Goal: Task Accomplishment & Management: Complete application form

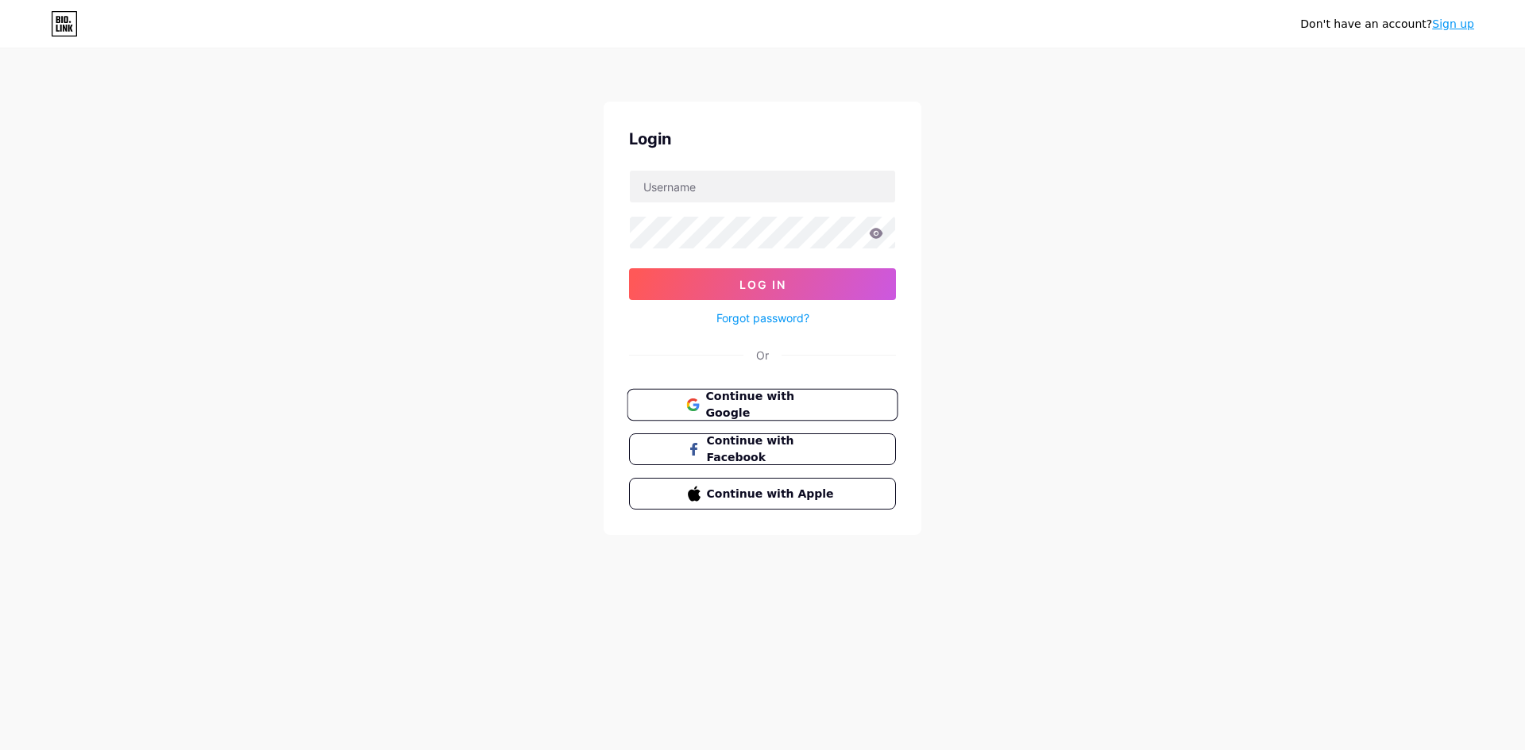
click at [843, 418] on button "Continue with Google" at bounding box center [762, 405] width 271 height 33
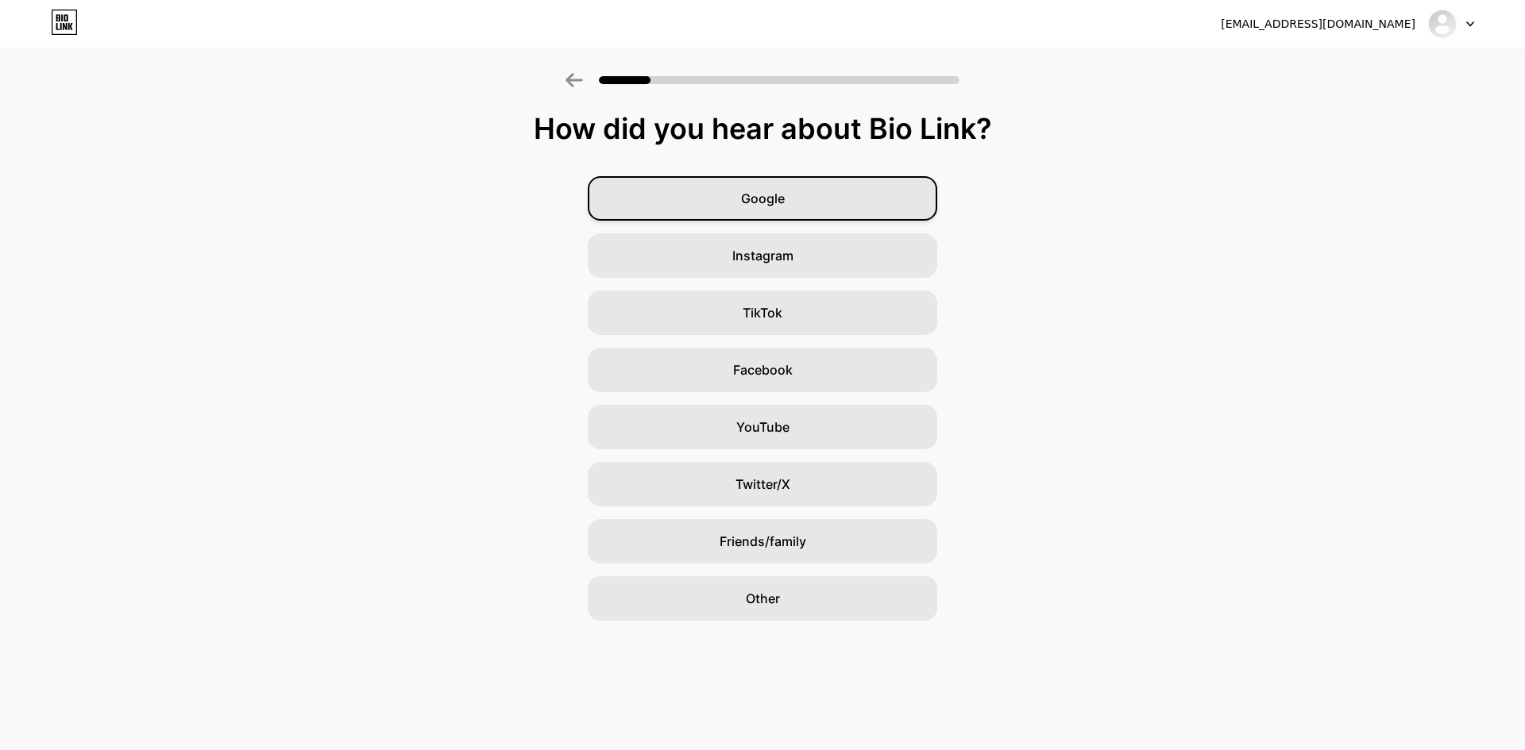
click at [858, 206] on div "Google" at bounding box center [762, 198] width 349 height 44
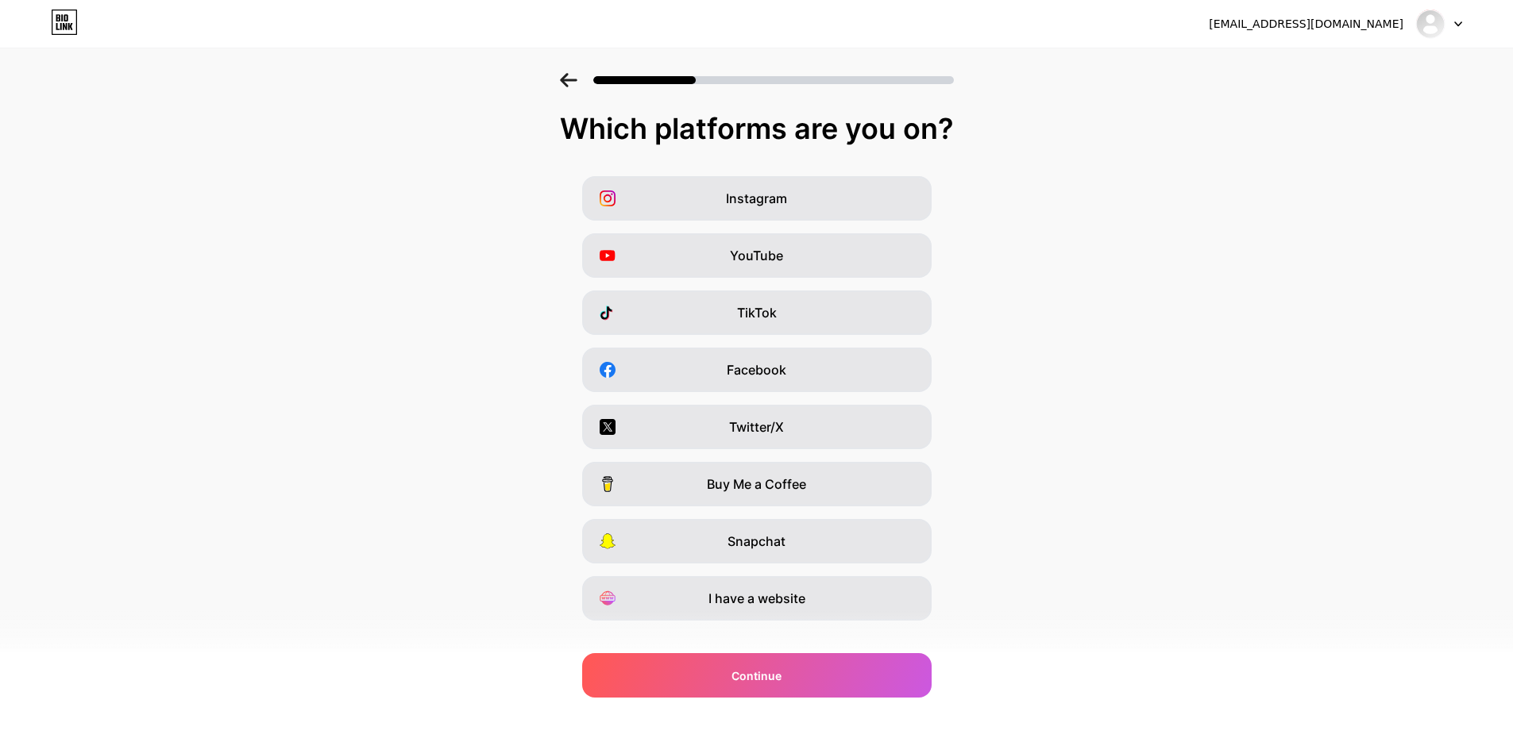
click at [573, 75] on icon at bounding box center [568, 80] width 17 height 14
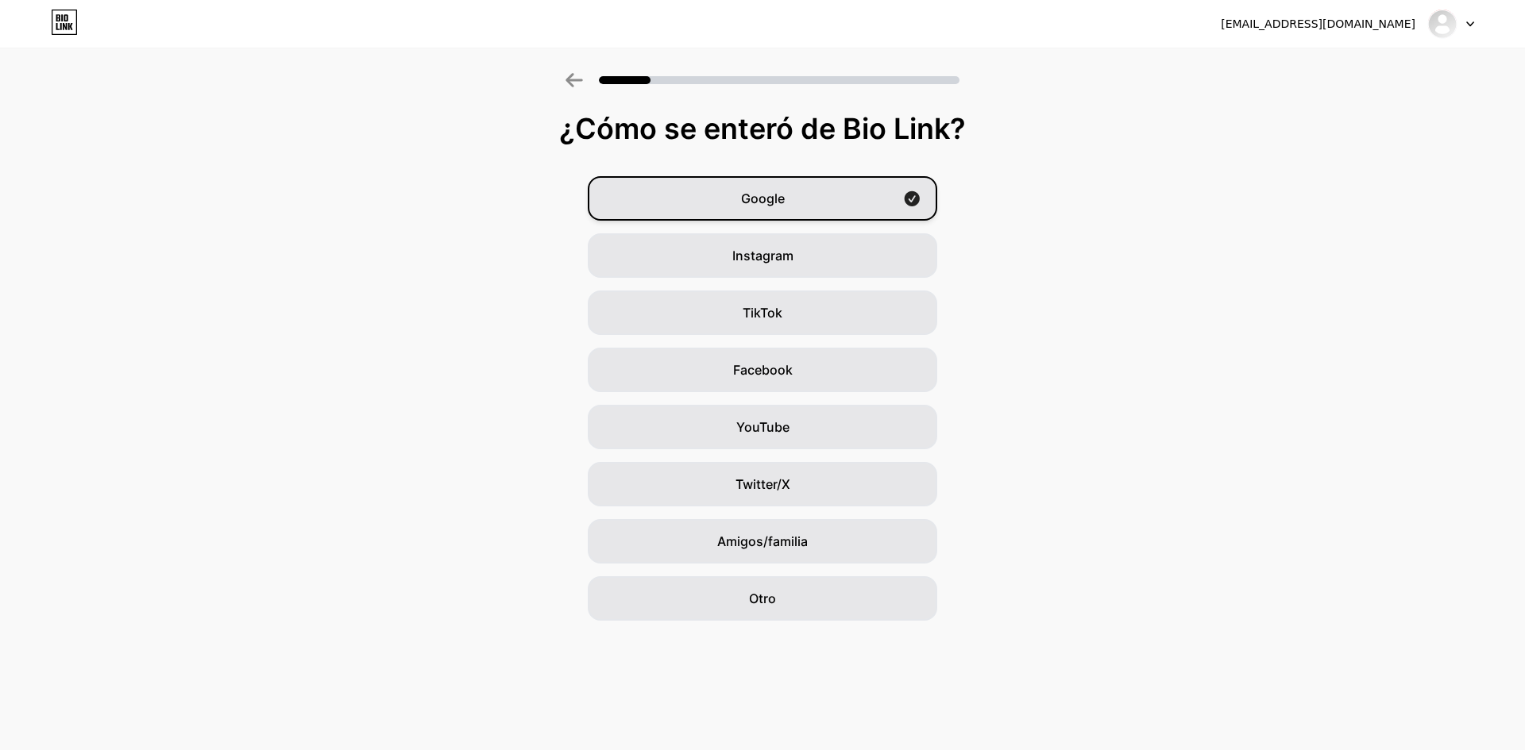
click at [791, 199] on div "Google" at bounding box center [762, 198] width 349 height 44
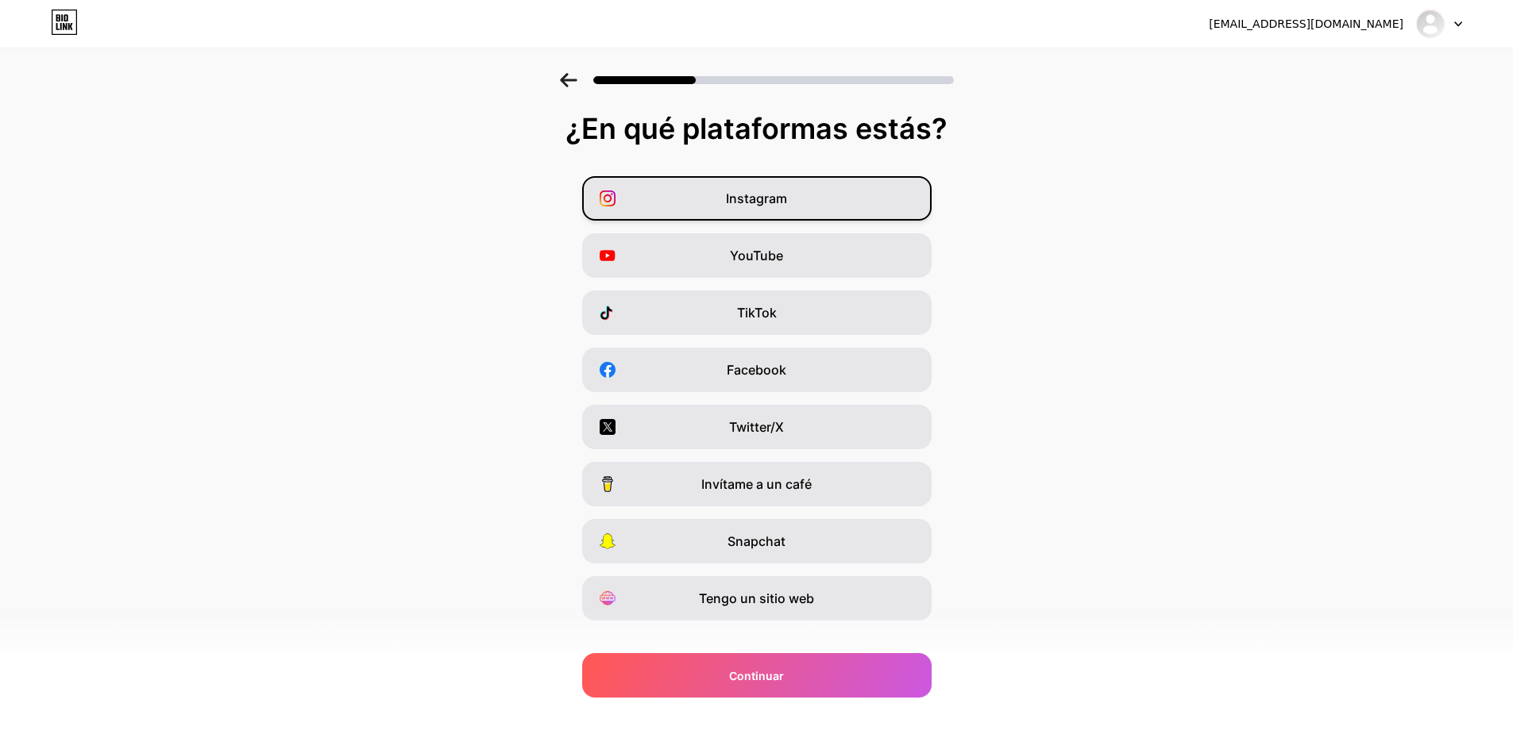
click at [831, 211] on div "Instagram" at bounding box center [756, 198] width 349 height 44
click at [819, 248] on div "YouTube" at bounding box center [756, 255] width 349 height 44
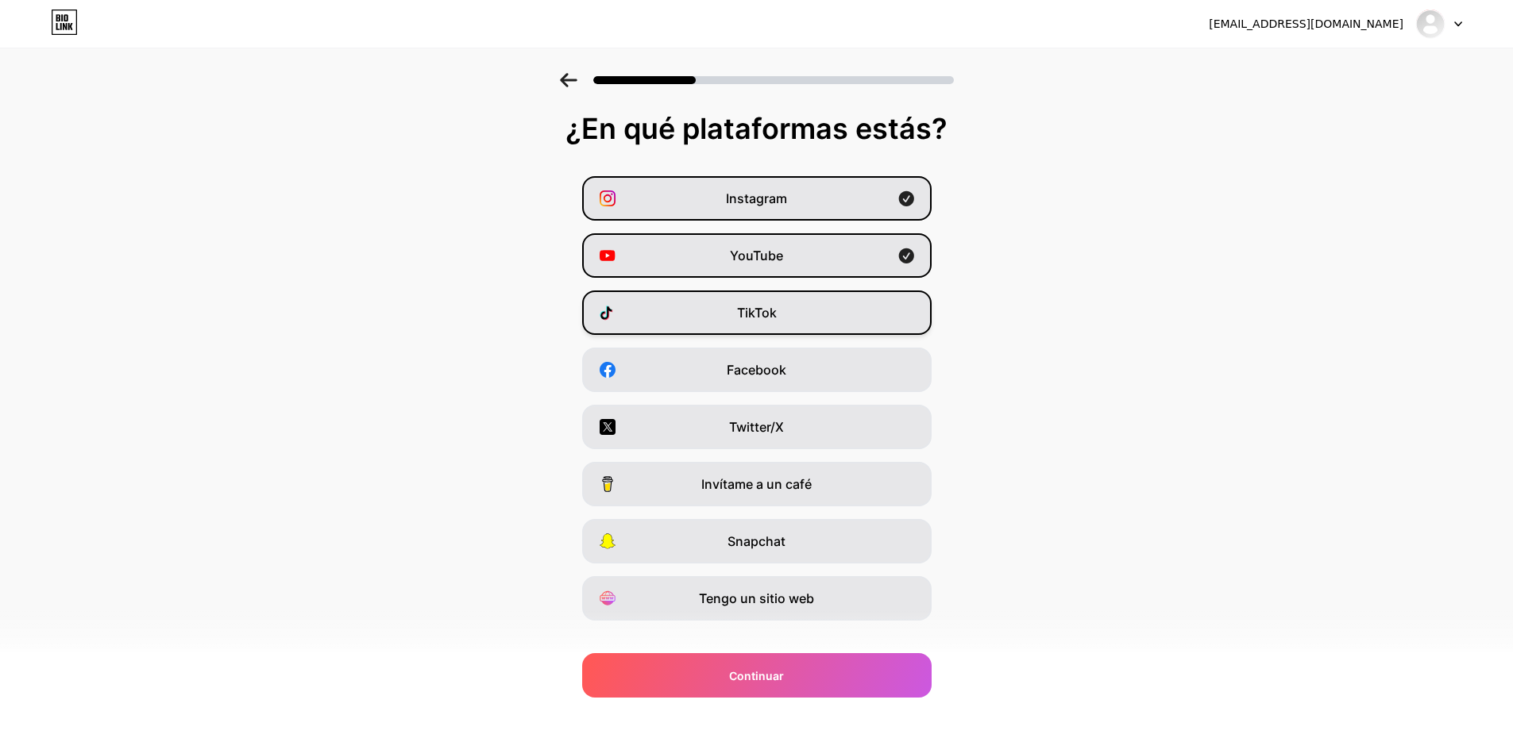
click at [829, 314] on div "TikTok" at bounding box center [756, 313] width 349 height 44
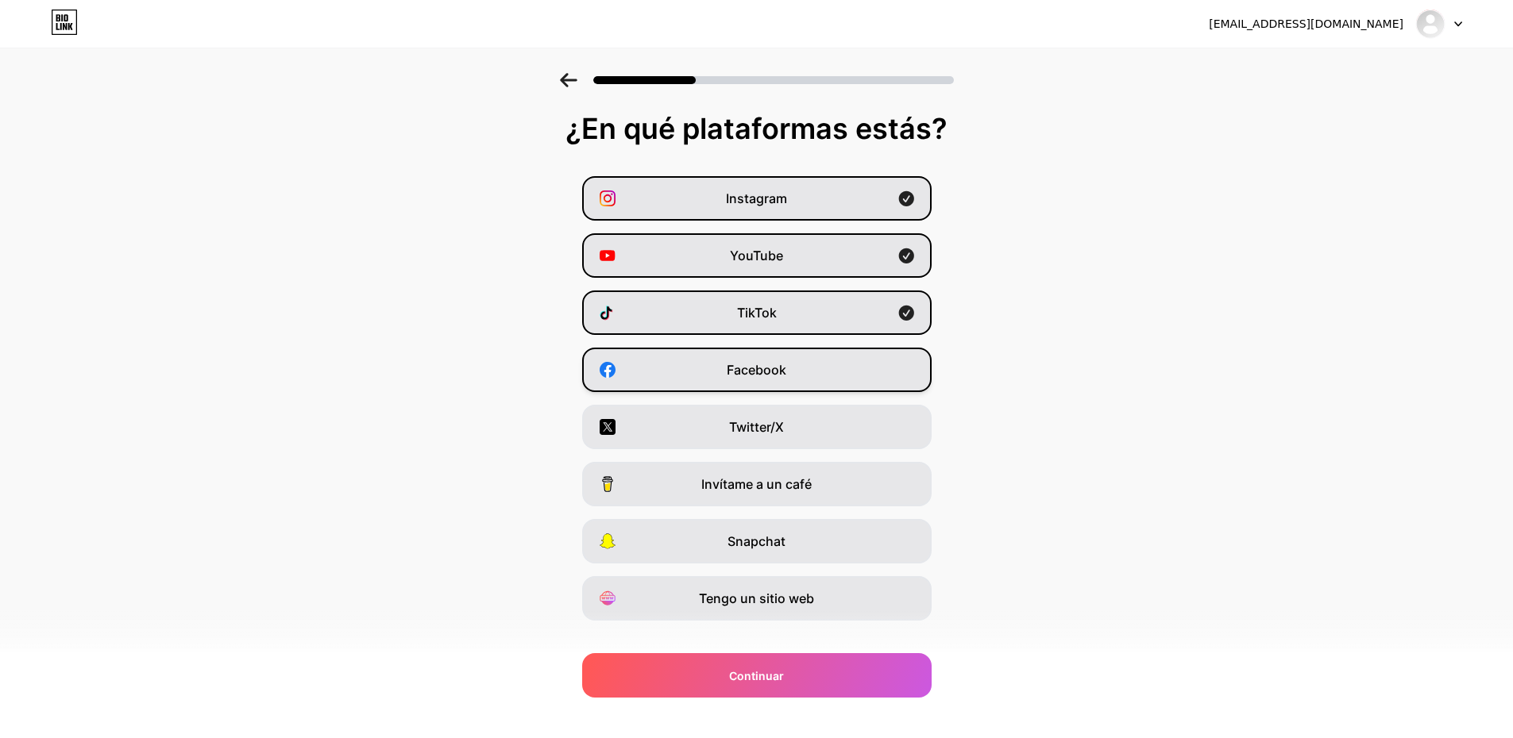
drag, startPoint x: 813, startPoint y: 372, endPoint x: 810, endPoint y: 390, distance: 17.8
click at [813, 373] on div "Facebook" at bounding box center [756, 370] width 349 height 44
click at [809, 430] on div "Twitter/X" at bounding box center [756, 427] width 349 height 44
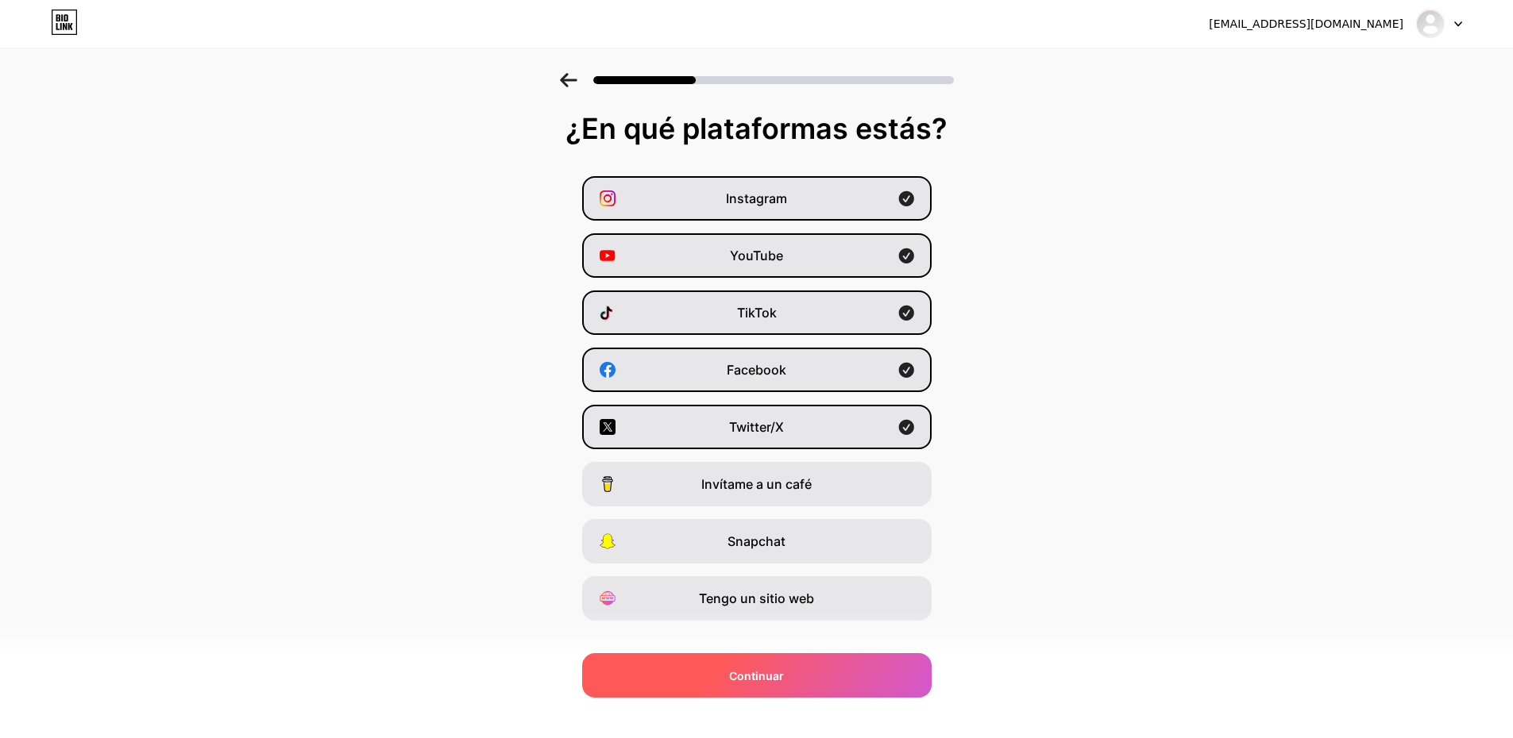
click at [792, 684] on div "Continuar" at bounding box center [756, 676] width 349 height 44
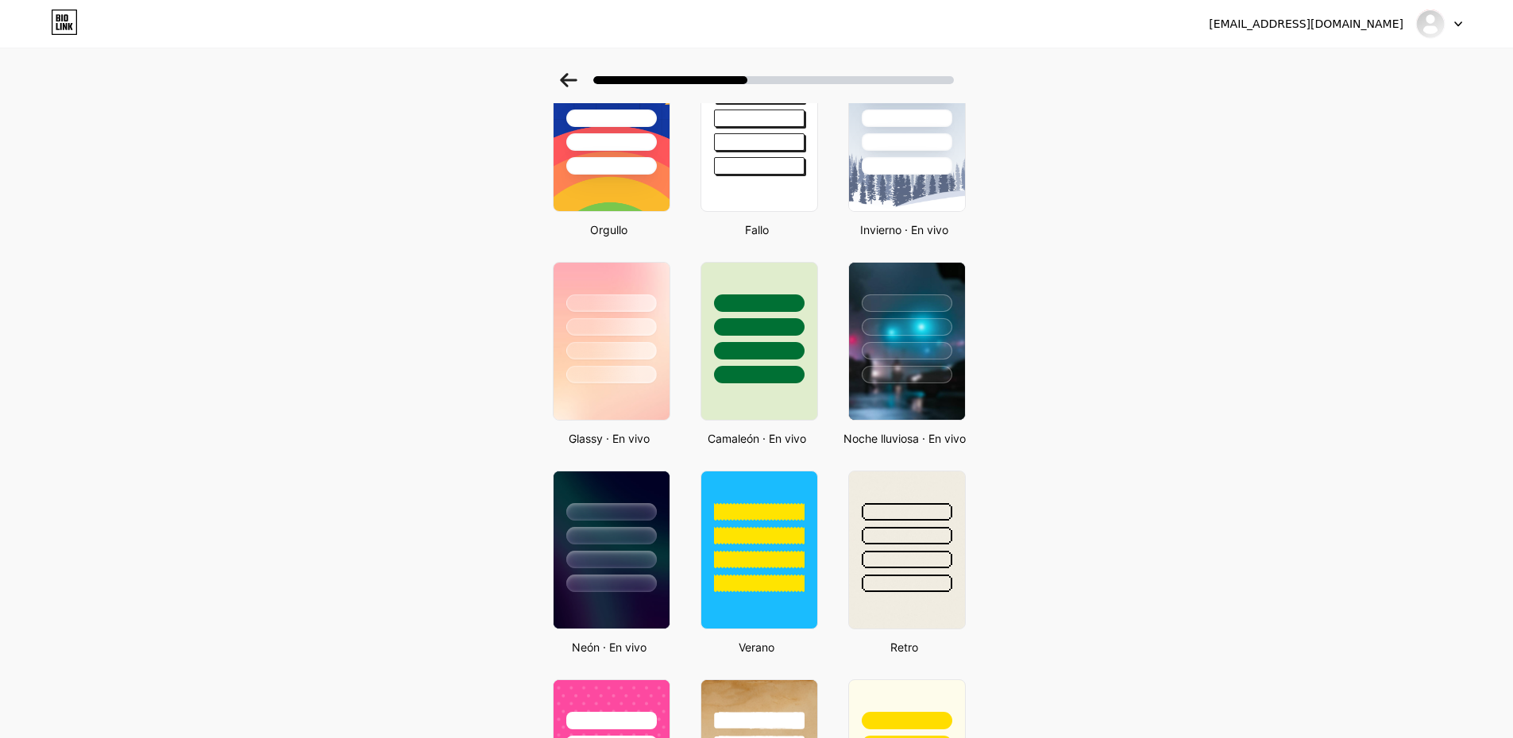
scroll to position [318, 0]
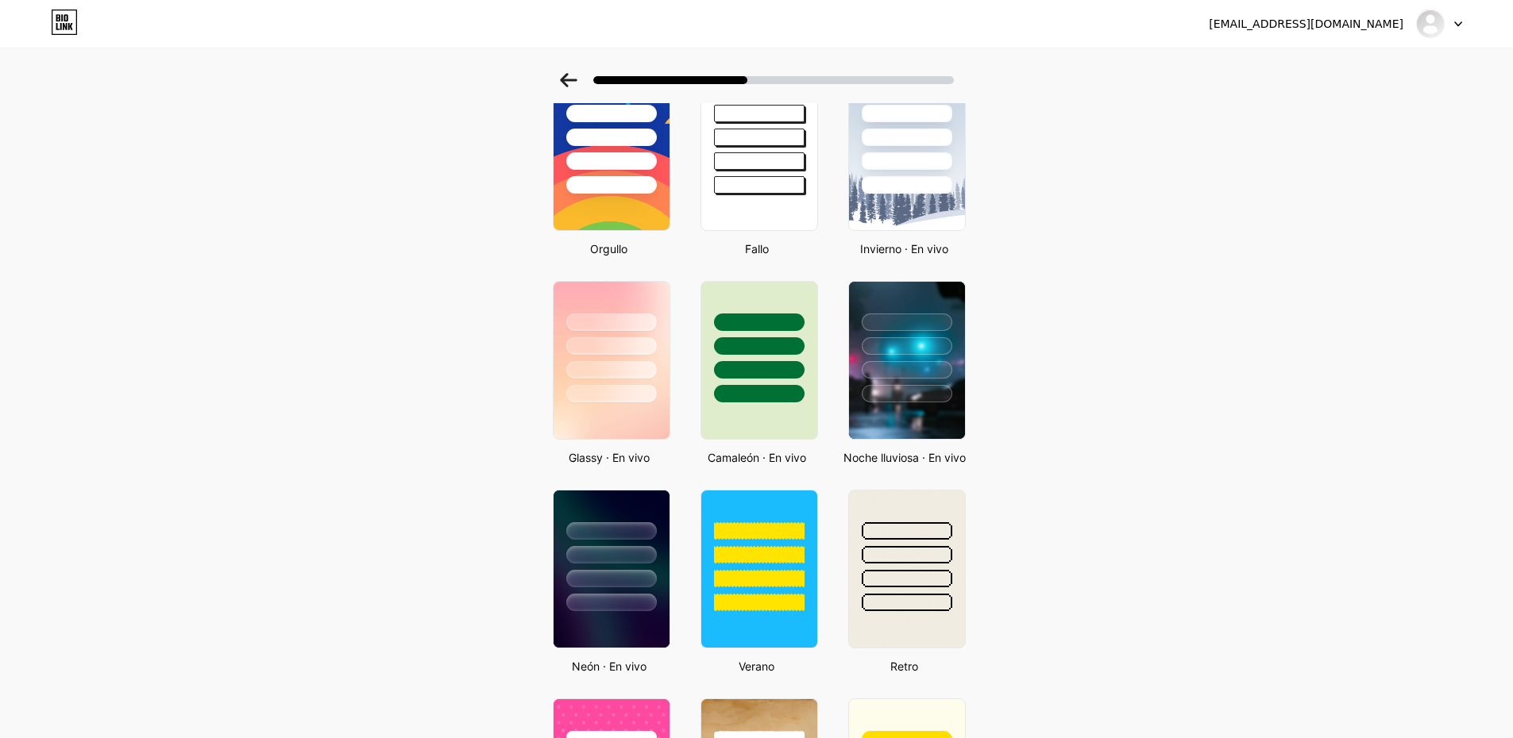
click at [804, 448] on div "Camaleón · En vivo" at bounding box center [757, 371] width 122 height 190
click at [798, 411] on div at bounding box center [758, 361] width 121 height 164
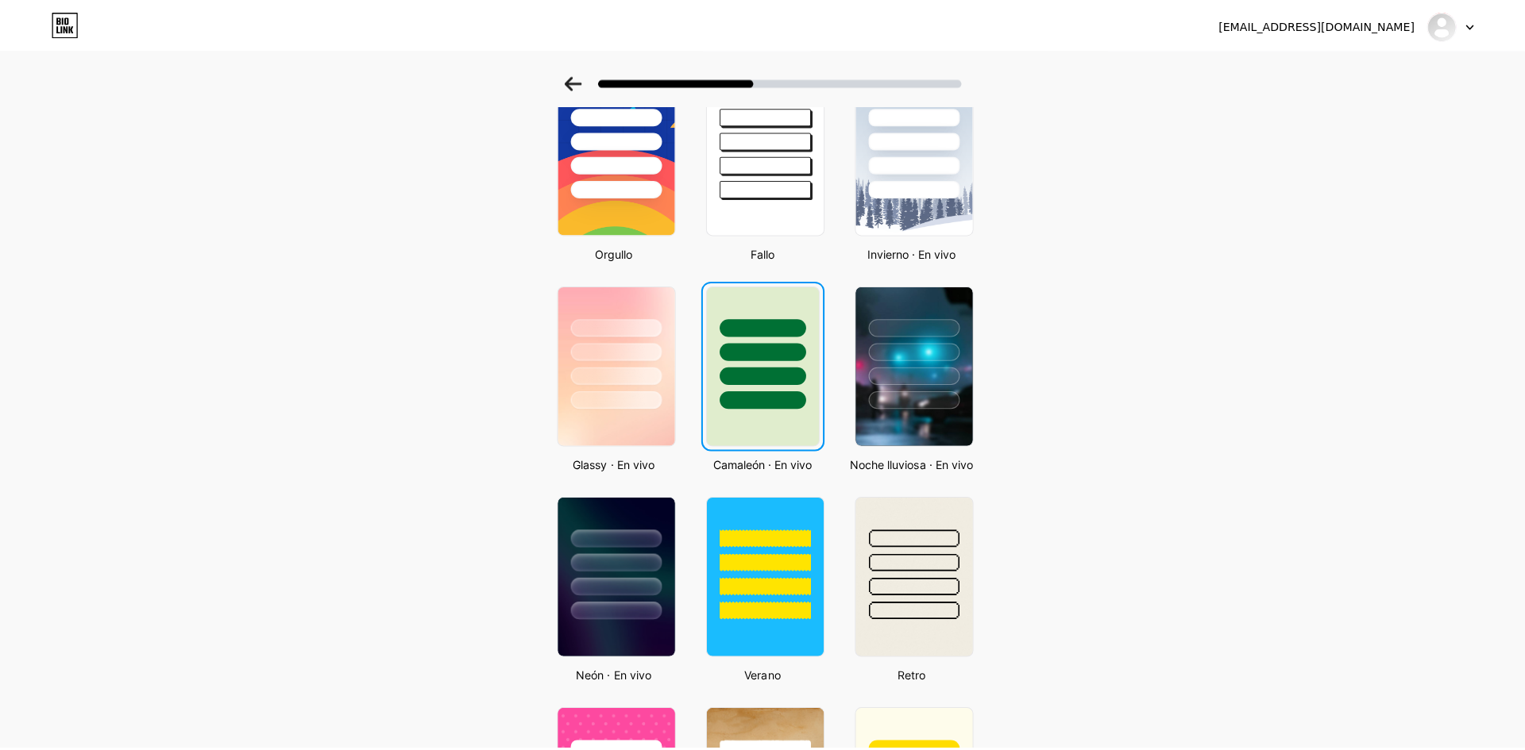
scroll to position [0, 0]
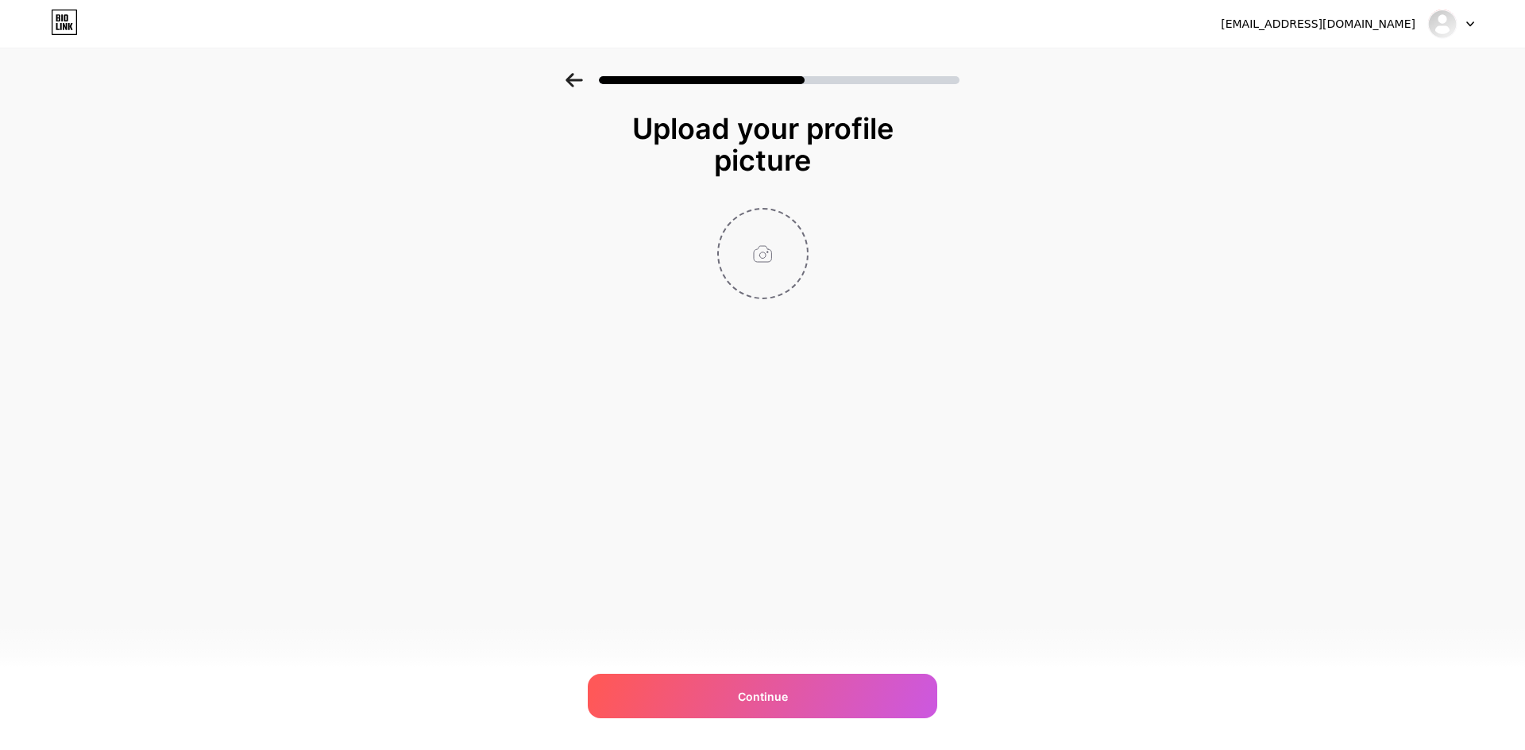
click at [788, 249] on input "file" at bounding box center [763, 254] width 88 height 88
click at [752, 219] on input "file" at bounding box center [763, 222] width 88 height 88
click at [772, 216] on input "file" at bounding box center [763, 222] width 88 height 88
type input "C:\fakepath\WhatsApp Image 2025-09-10 at 11.47.38 AM.jpeg"
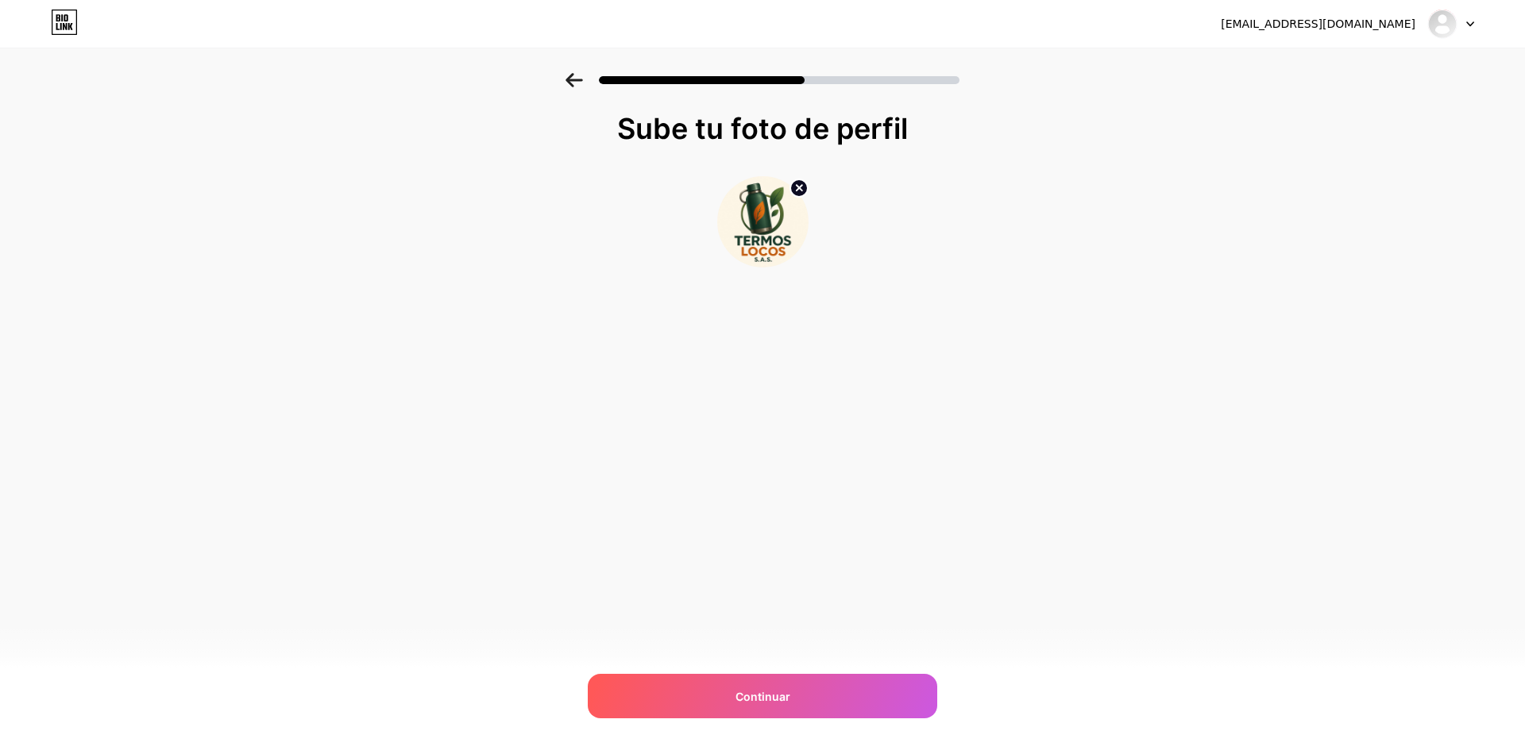
click at [740, 665] on div "monteroduban319@gmail.com Cerrar sesión Enlace copiado Sube tu foto de perfil C…" at bounding box center [762, 375] width 1525 height 750
click at [771, 690] on font "Continuar" at bounding box center [762, 696] width 55 height 13
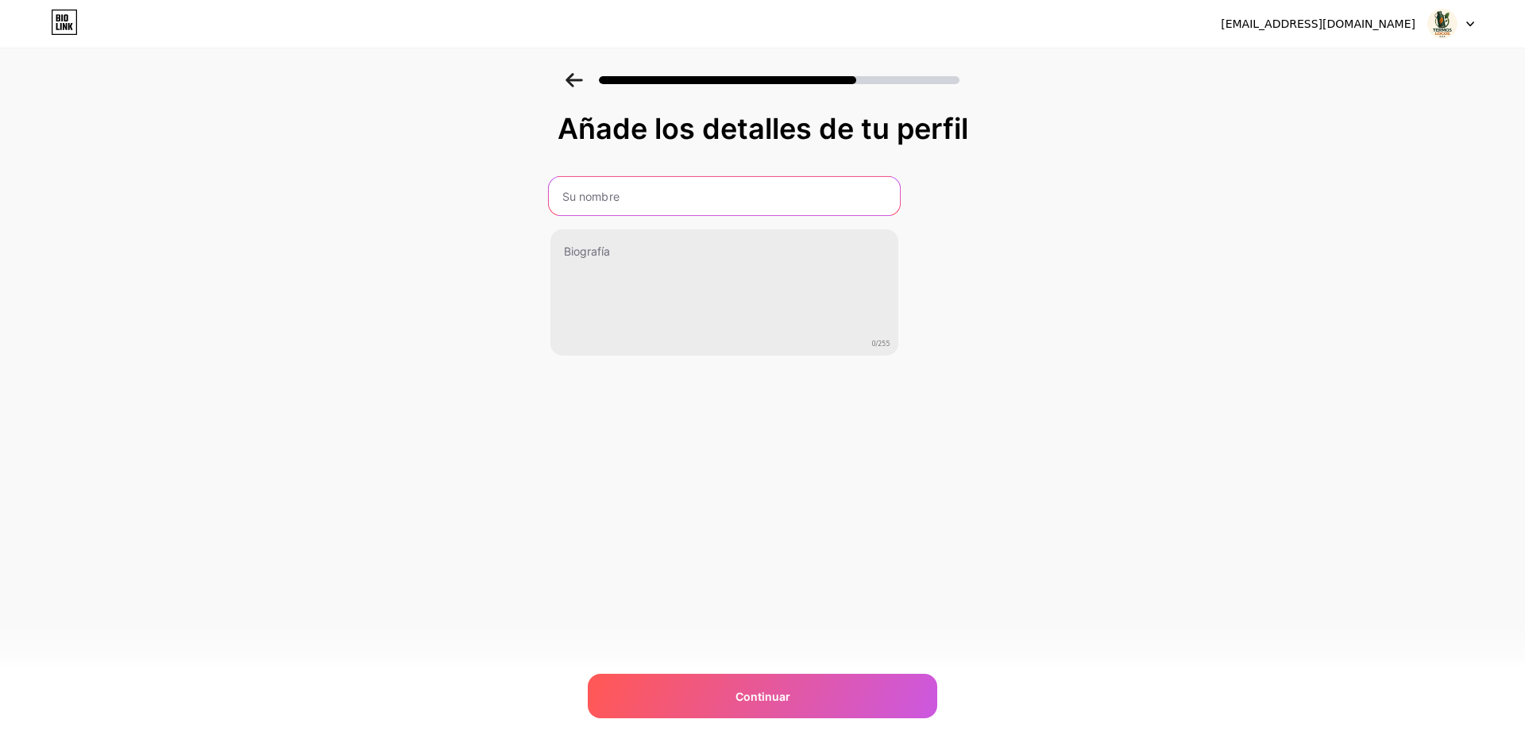
click at [750, 185] on input "text" at bounding box center [723, 196] width 351 height 38
type input "termos locos s.a.s"
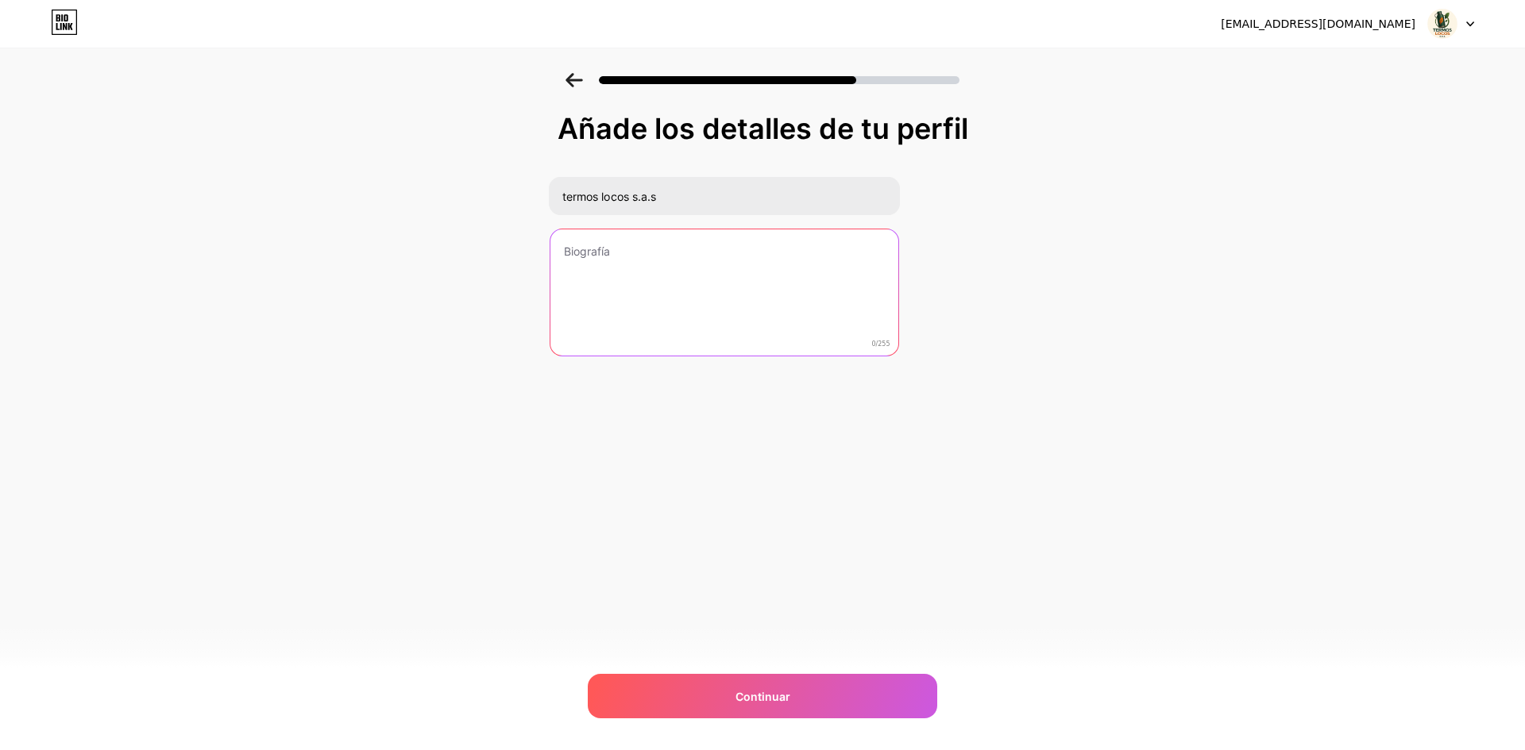
click at [761, 267] on textarea at bounding box center [724, 293] width 348 height 128
click at [709, 258] on textarea at bounding box center [723, 293] width 351 height 129
paste textarea "Hechos para durar, nacidos para destacar"
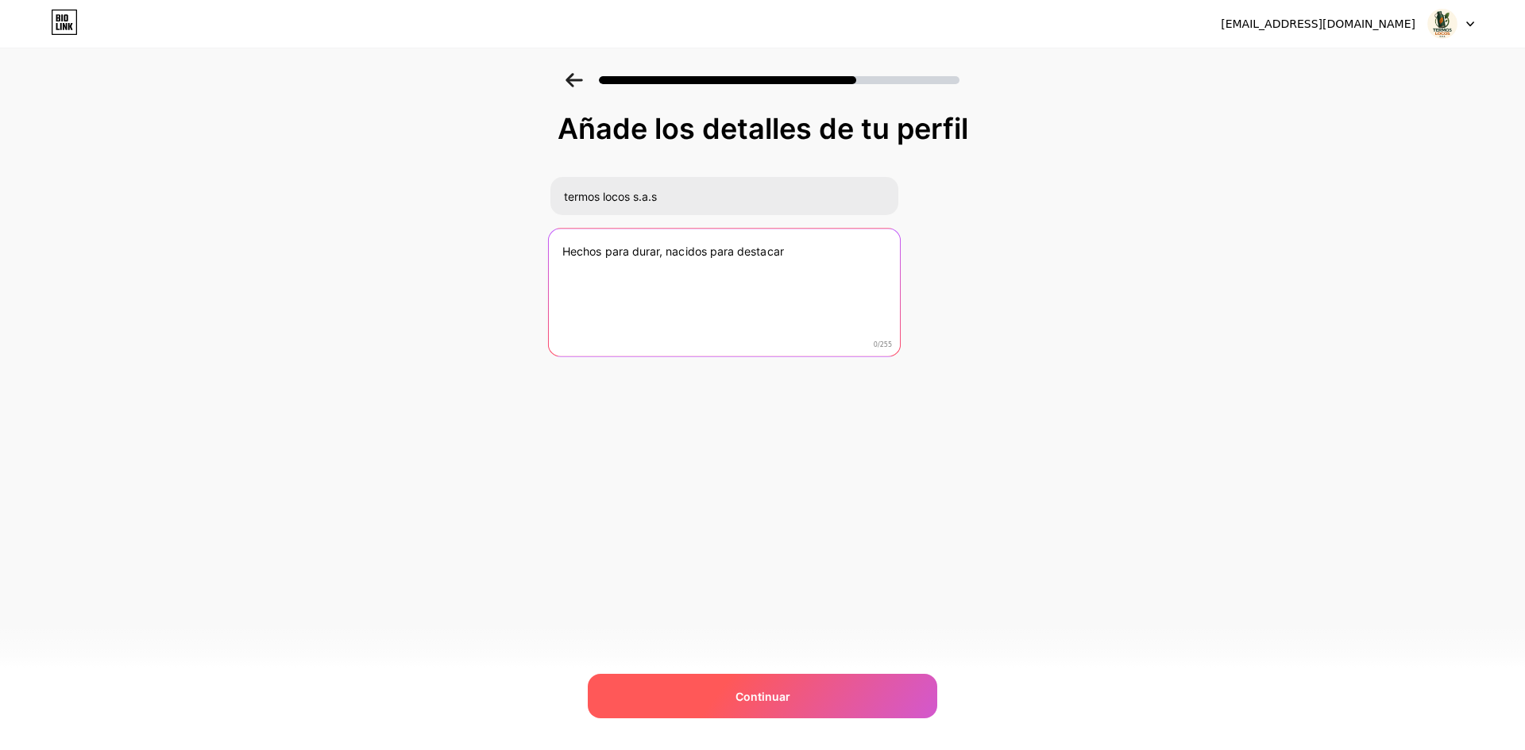
type textarea "Hechos para durar, nacidos para destacar"
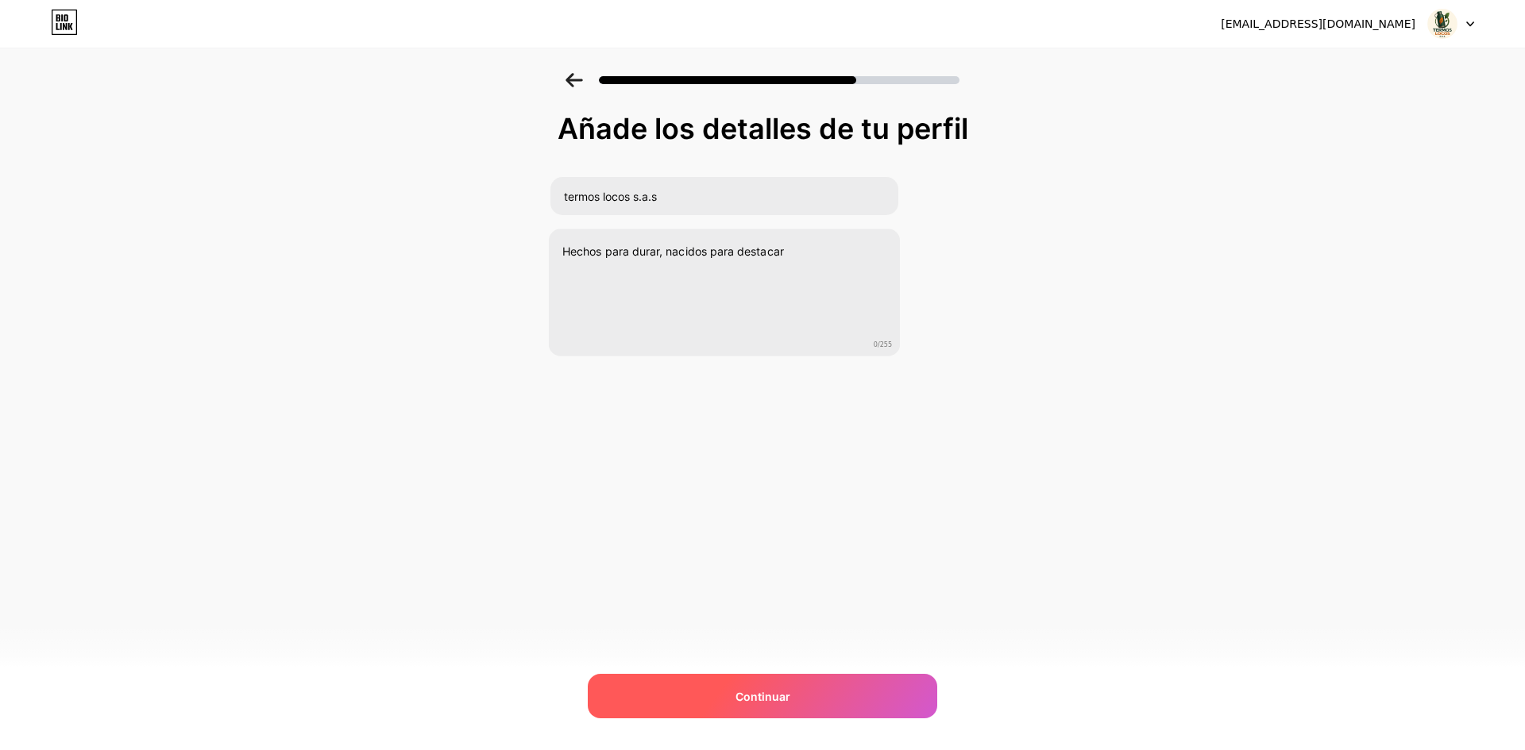
click at [763, 702] on font "Continuar" at bounding box center [762, 696] width 55 height 13
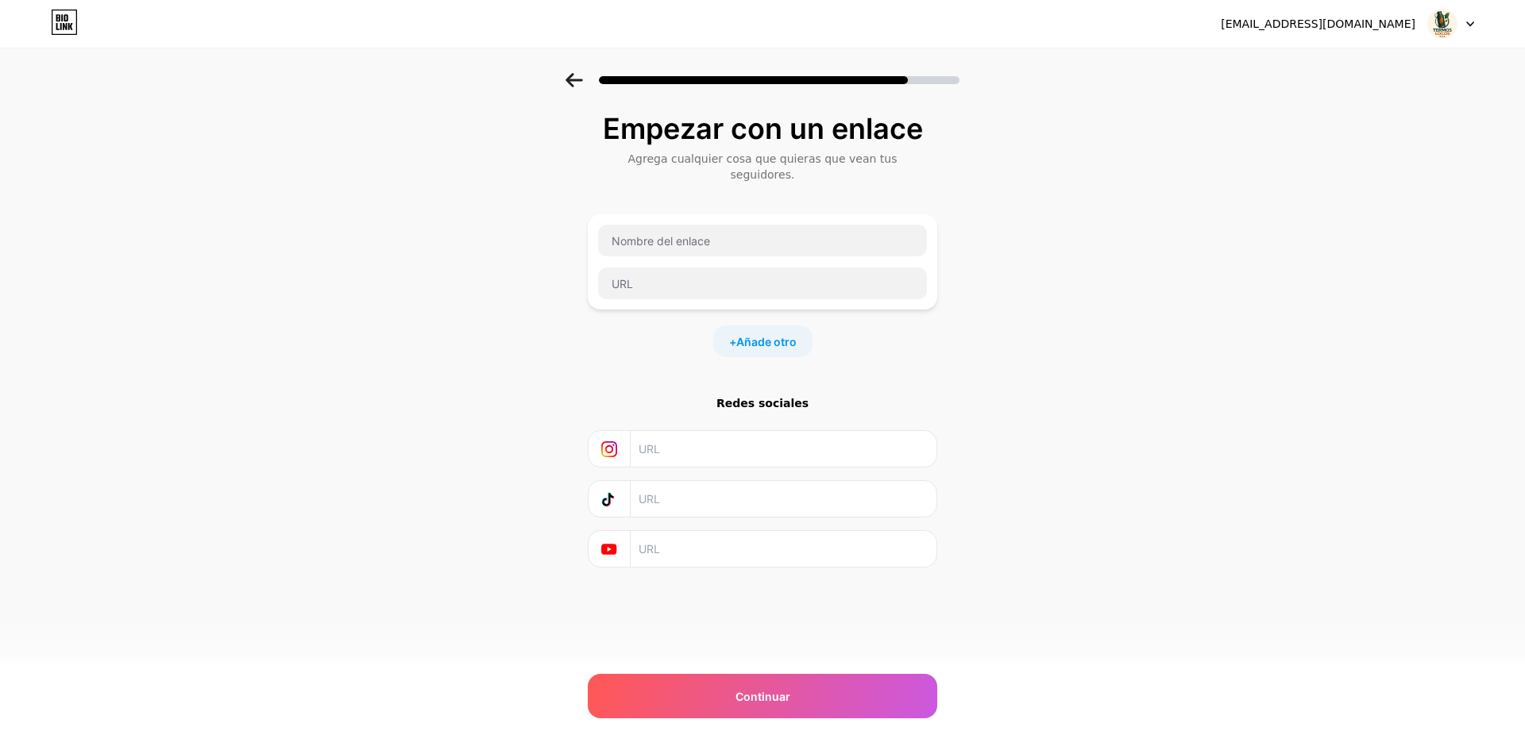
click at [770, 437] on input "text" at bounding box center [782, 449] width 288 height 36
paste input "https://www.instagram.com/termoslocoss.a.s?igsh=MWgwcXVpcHBuanhvMw=="
type input "https://www.instagram.com/termoslocoss.a.s?igsh=MWgwcXVpcHBuanhvMw=="
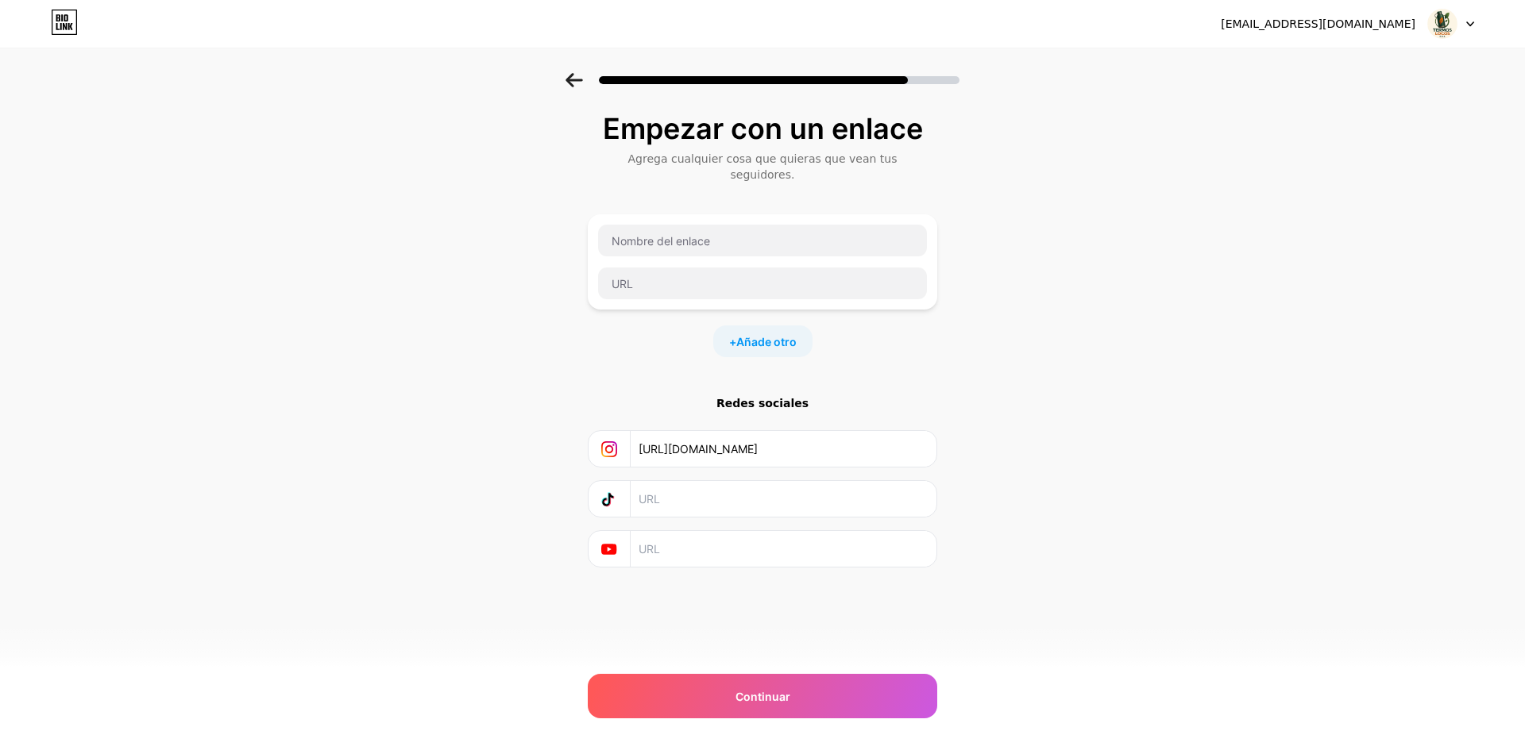
click at [723, 484] on input "text" at bounding box center [782, 499] width 288 height 36
paste input "https://www.tiktok.com/@termos.locos.s.a?_t=ZS-8zcCmz6oYwz&_r=1"
type input "https://www.tiktok.com/@termos.locos.s.a?_t=ZS-8zcCmz6oYwz&_r=1"
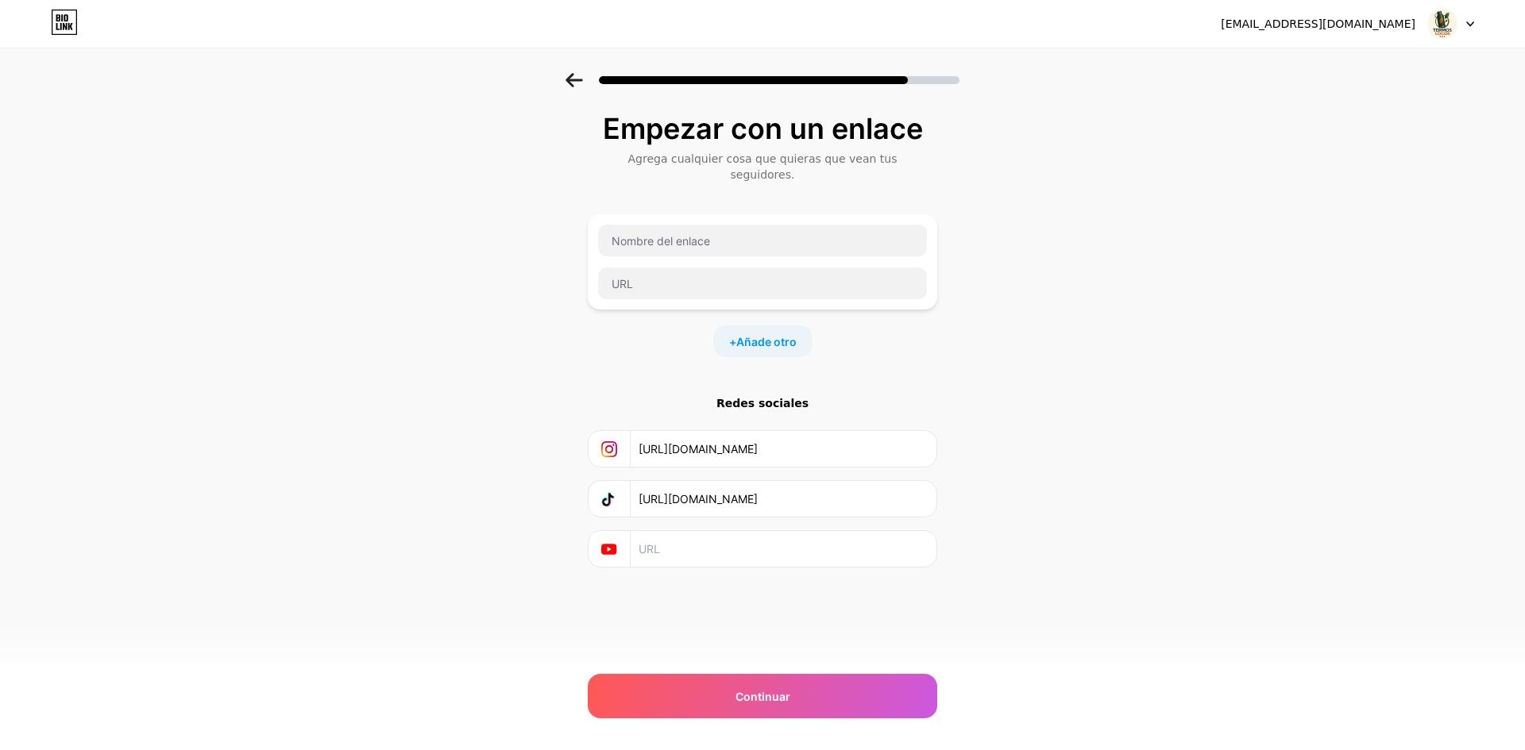
drag, startPoint x: 620, startPoint y: 532, endPoint x: 610, endPoint y: 590, distance: 58.9
click at [601, 601] on div "Empezar con un enlace Agrega cualquier cosa que quieras que vean tus seguidores…" at bounding box center [762, 380] width 349 height 534
click at [746, 397] on font "Redes sociales" at bounding box center [762, 403] width 92 height 13
click at [754, 397] on font "Redes sociales" at bounding box center [762, 403] width 92 height 13
click at [748, 335] on font "Añade otro" at bounding box center [766, 341] width 60 height 13
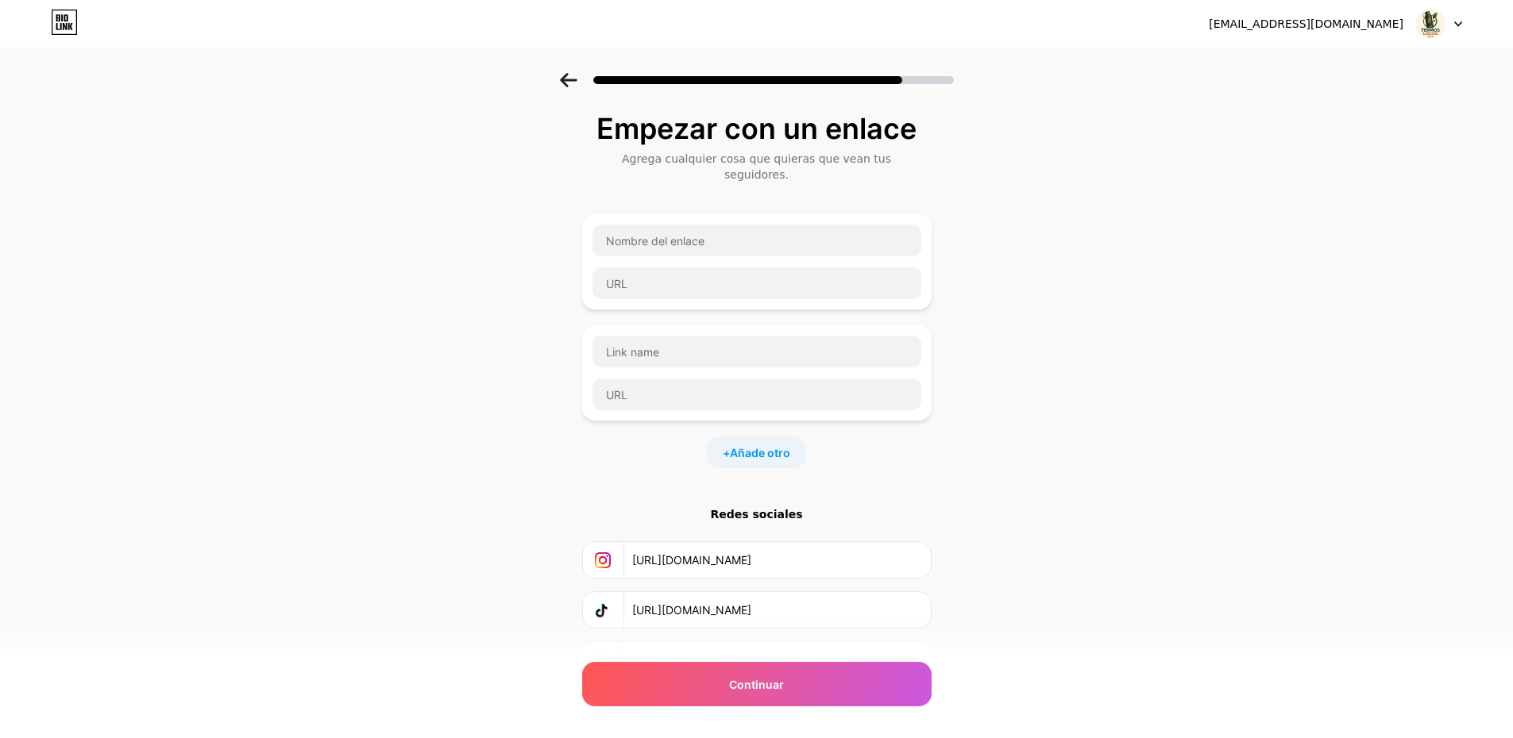
click at [577, 75] on icon at bounding box center [568, 80] width 17 height 14
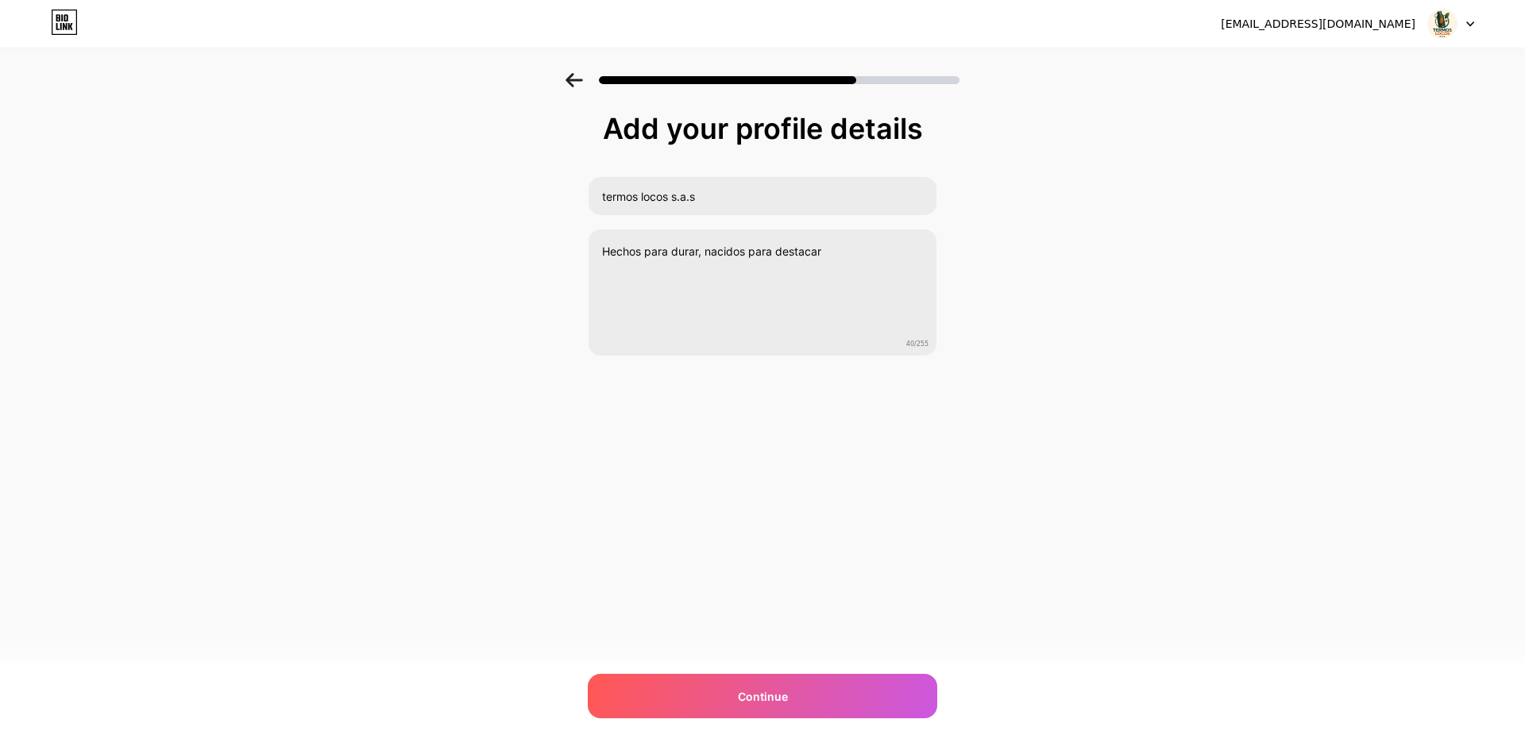
click at [579, 75] on icon at bounding box center [573, 80] width 17 height 14
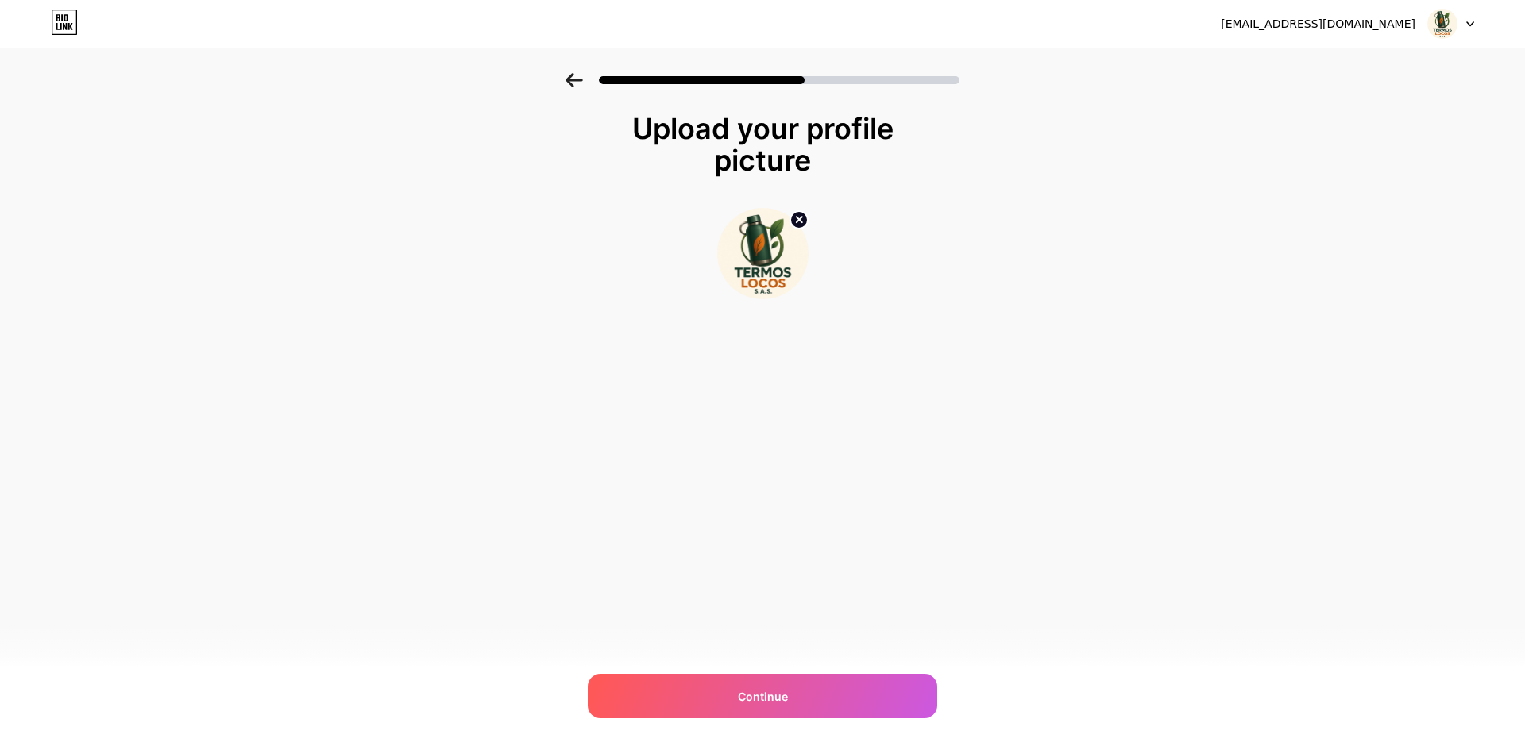
click at [579, 75] on icon at bounding box center [573, 80] width 17 height 14
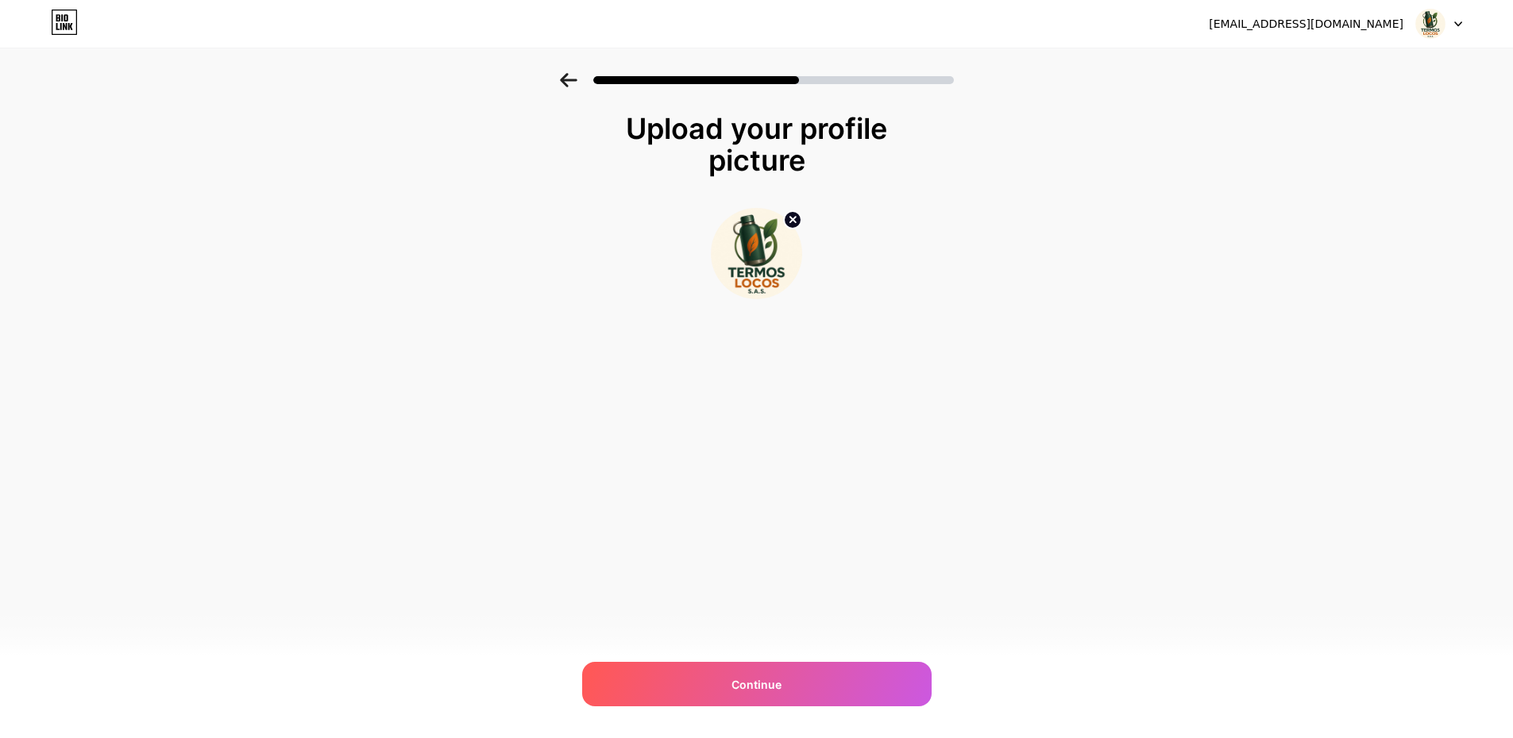
click at [577, 75] on icon at bounding box center [568, 80] width 17 height 14
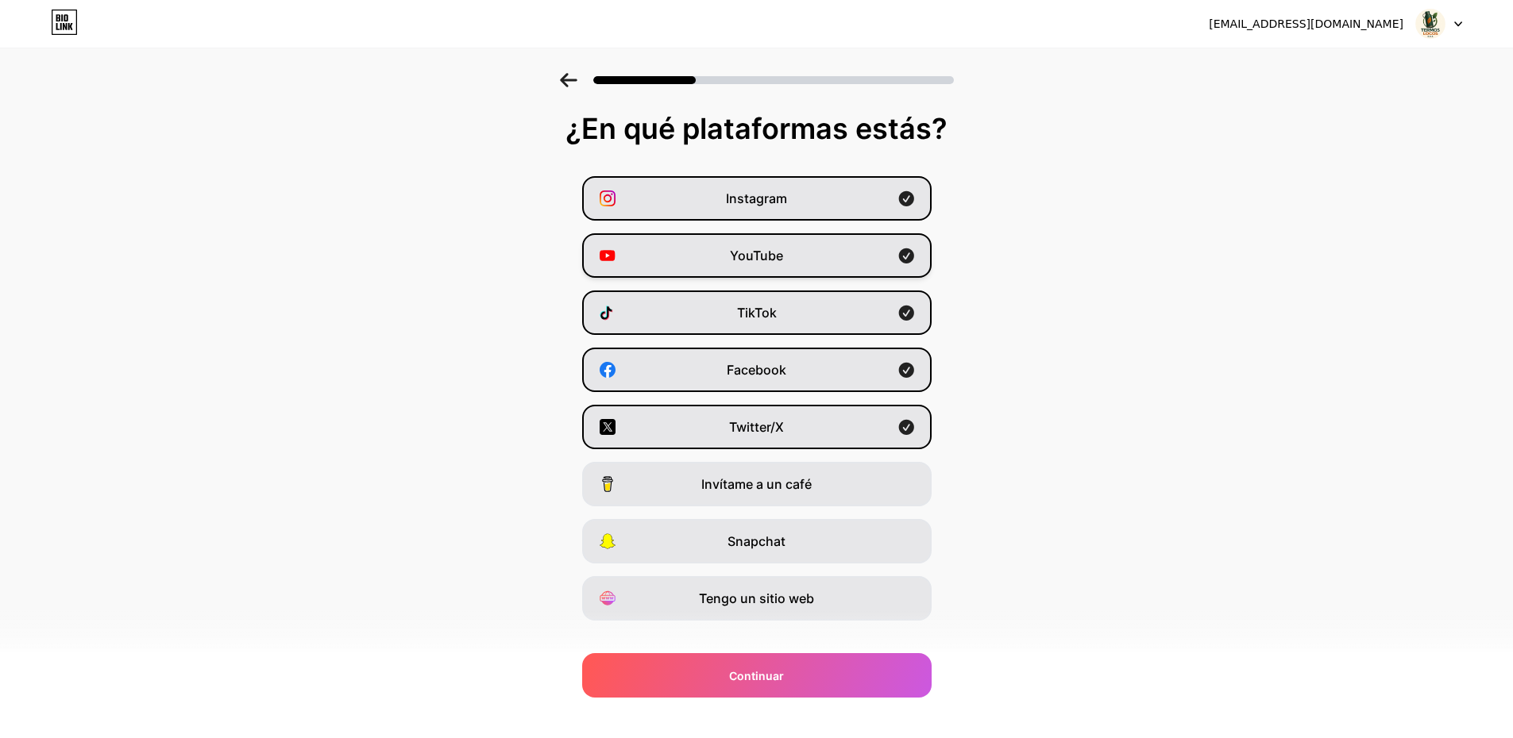
click at [877, 255] on div "YouTube" at bounding box center [756, 255] width 349 height 44
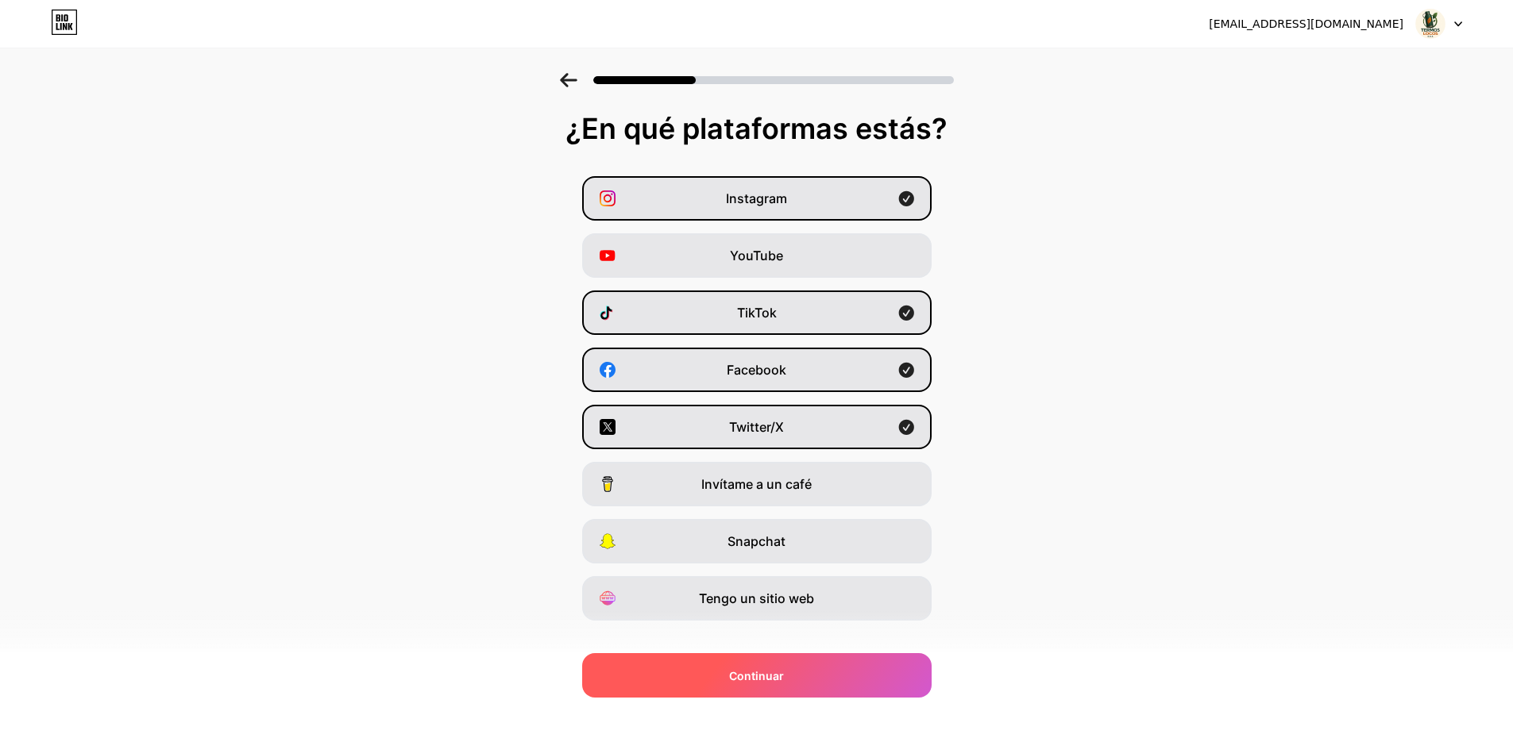
click at [818, 684] on div "Continuar" at bounding box center [756, 676] width 349 height 44
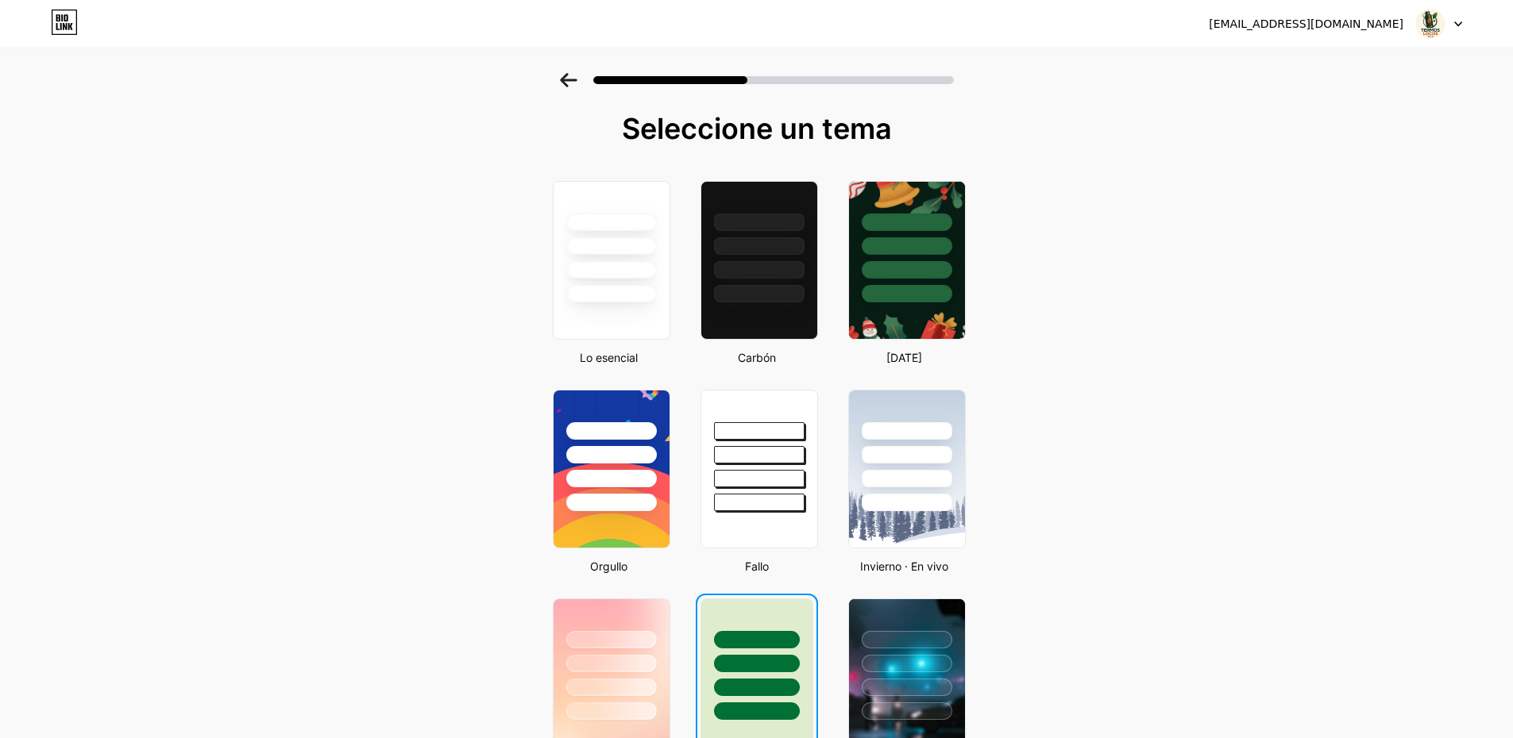
click at [782, 627] on div at bounding box center [756, 660] width 111 height 121
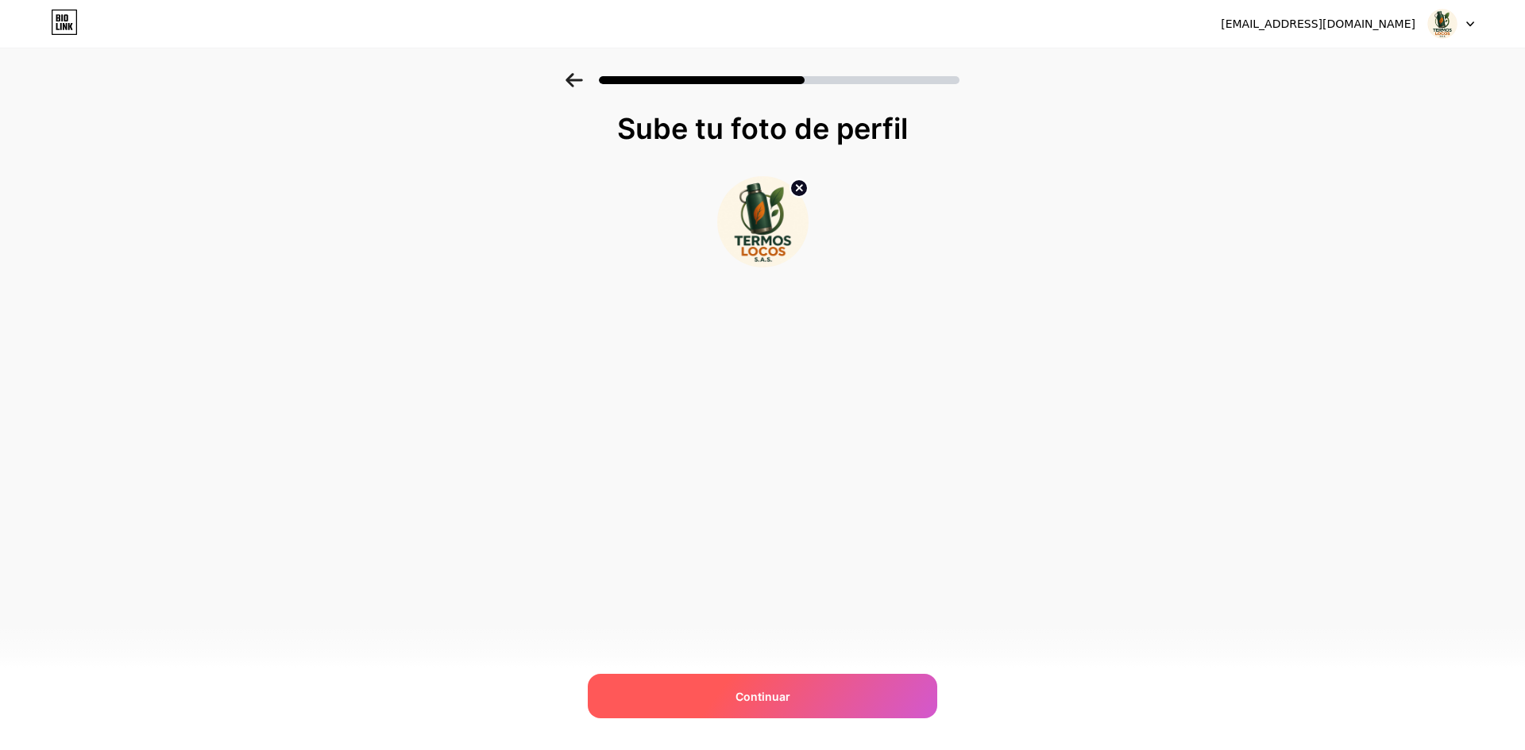
click at [812, 684] on div "Continuar" at bounding box center [762, 696] width 349 height 44
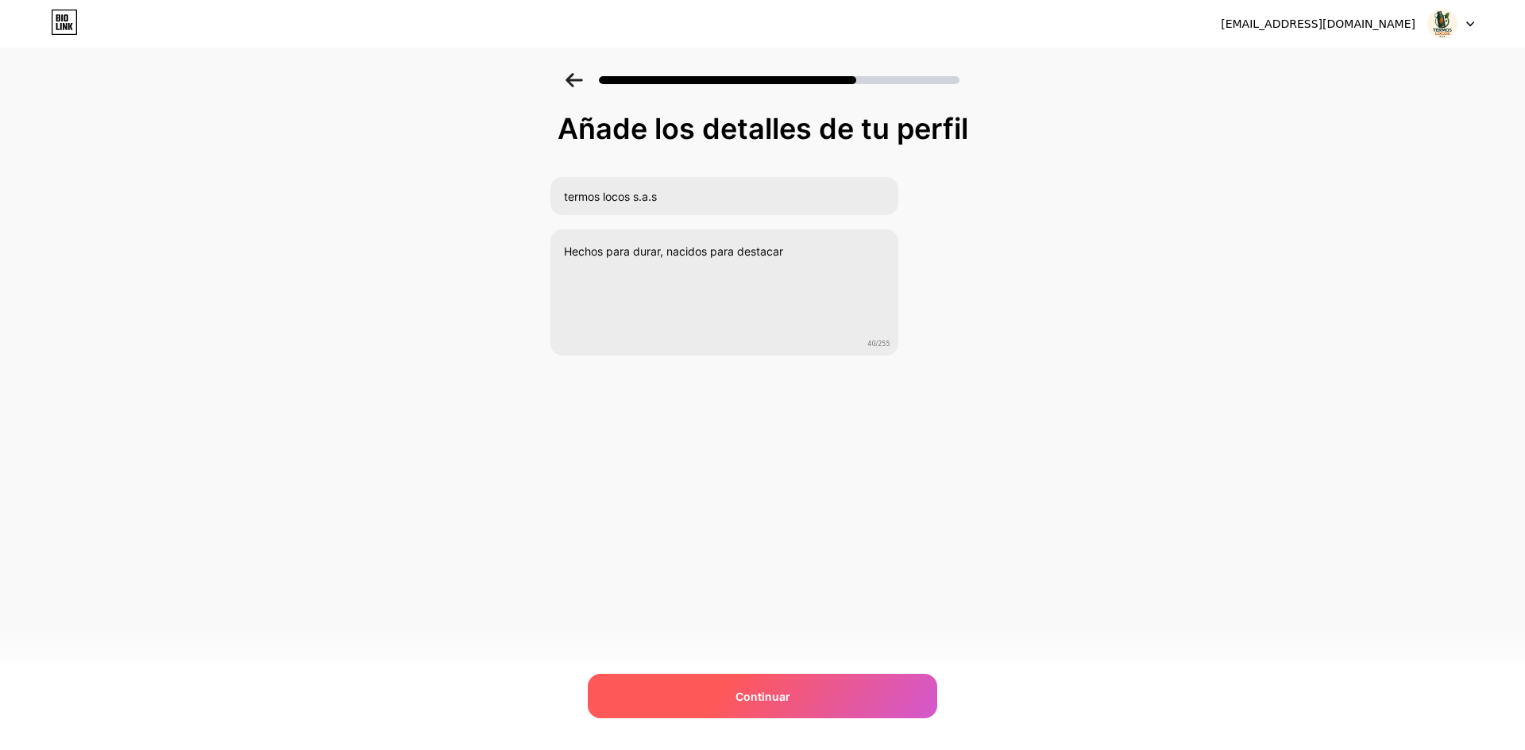
click at [816, 690] on div "Continuar" at bounding box center [762, 696] width 349 height 44
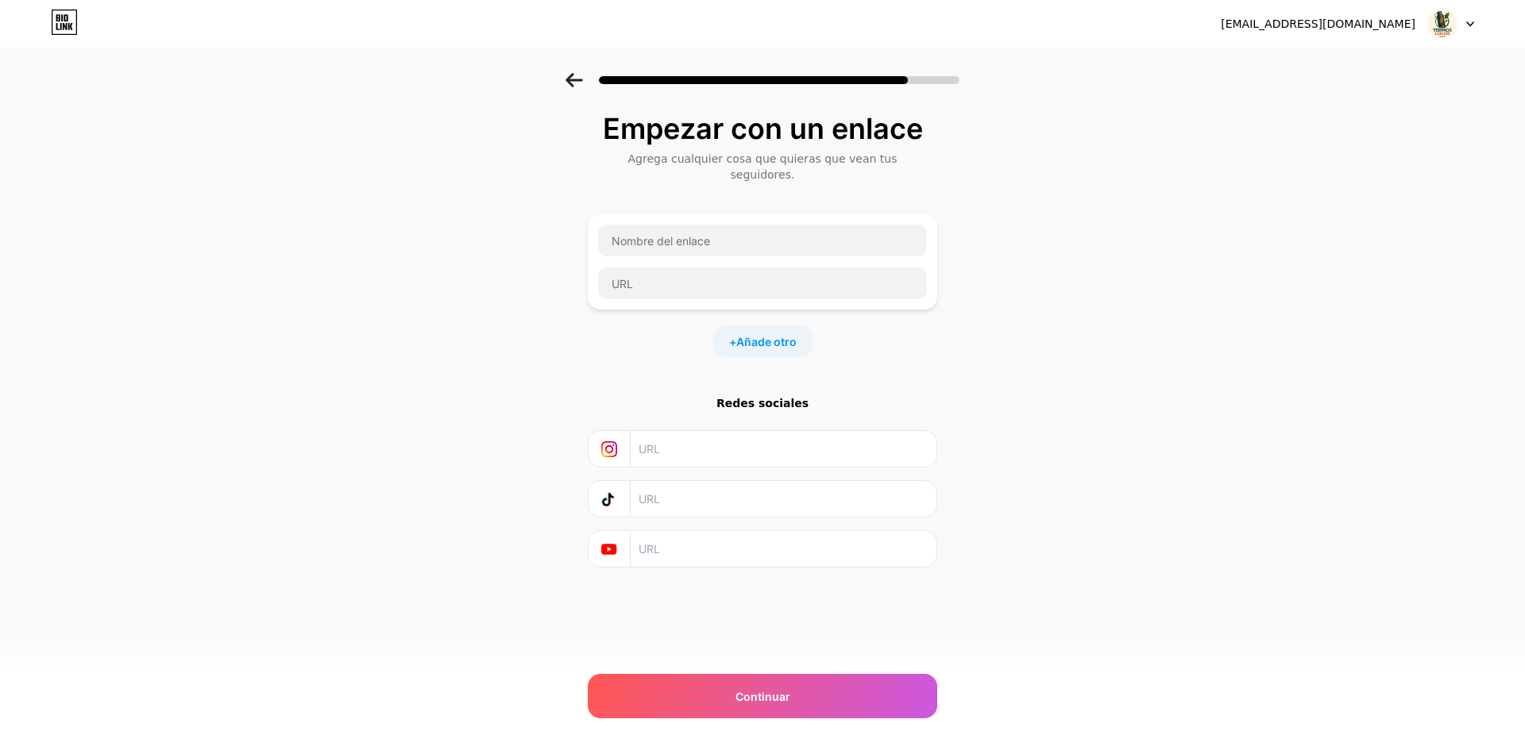
drag, startPoint x: 717, startPoint y: 571, endPoint x: 732, endPoint y: 635, distance: 66.1
click at [732, 635] on div "monteroduban319@gmail.com Cerrar sesión Enlace copiado Empezar con un enlace Ag…" at bounding box center [762, 375] width 1525 height 750
drag, startPoint x: 730, startPoint y: 594, endPoint x: 727, endPoint y: 584, distance: 10.0
click at [731, 596] on div "Empezar con un enlace Agrega cualquier cosa que quieras que vean tus seguidores…" at bounding box center [762, 380] width 349 height 534
click at [726, 586] on div "Empezar con un enlace Agrega cualquier cosa que quieras que vean tus seguidores…" at bounding box center [762, 380] width 349 height 534
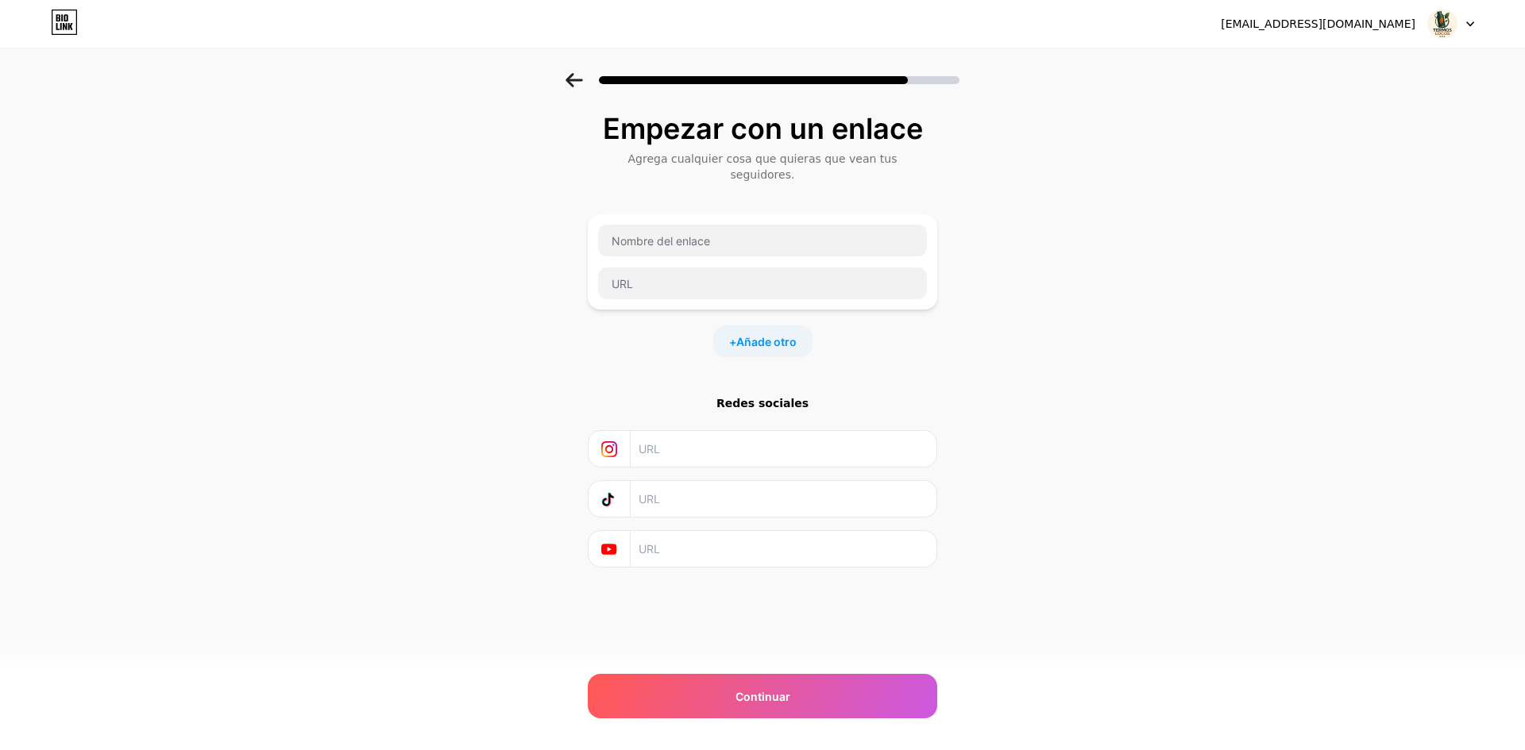
click at [766, 439] on input "text" at bounding box center [782, 449] width 288 height 36
click at [727, 481] on input "text" at bounding box center [782, 499] width 288 height 36
paste input "https://www.tiktok.com/@termos.locos.s.a?_t=ZS-8zcCmz6oYwz&_r=1"
type input "https://www.tiktok.com/@termos.locos.s.a?_t=ZS-8zcCmz6oYwz&_r=1"
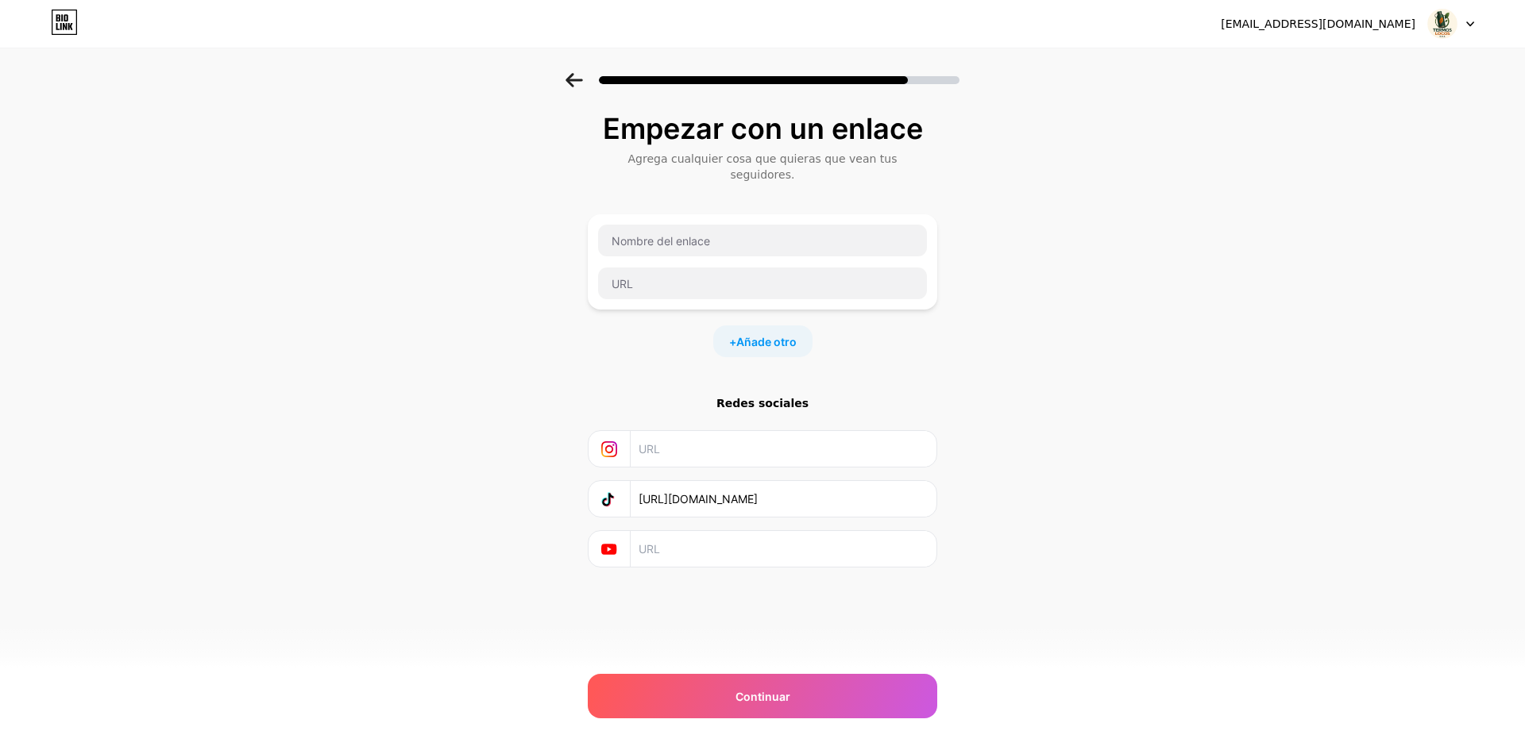
scroll to position [0, 0]
click at [789, 433] on input "text" at bounding box center [782, 449] width 288 height 36
paste input "https://www.instagram.com/termoslocoss.a.s?igsh=MWgwcXVpcHBuanhvMw=="
type input "https://www.instagram.com/termoslocoss.a.s?igsh=MWgwcXVpcHBuanhvMw=="
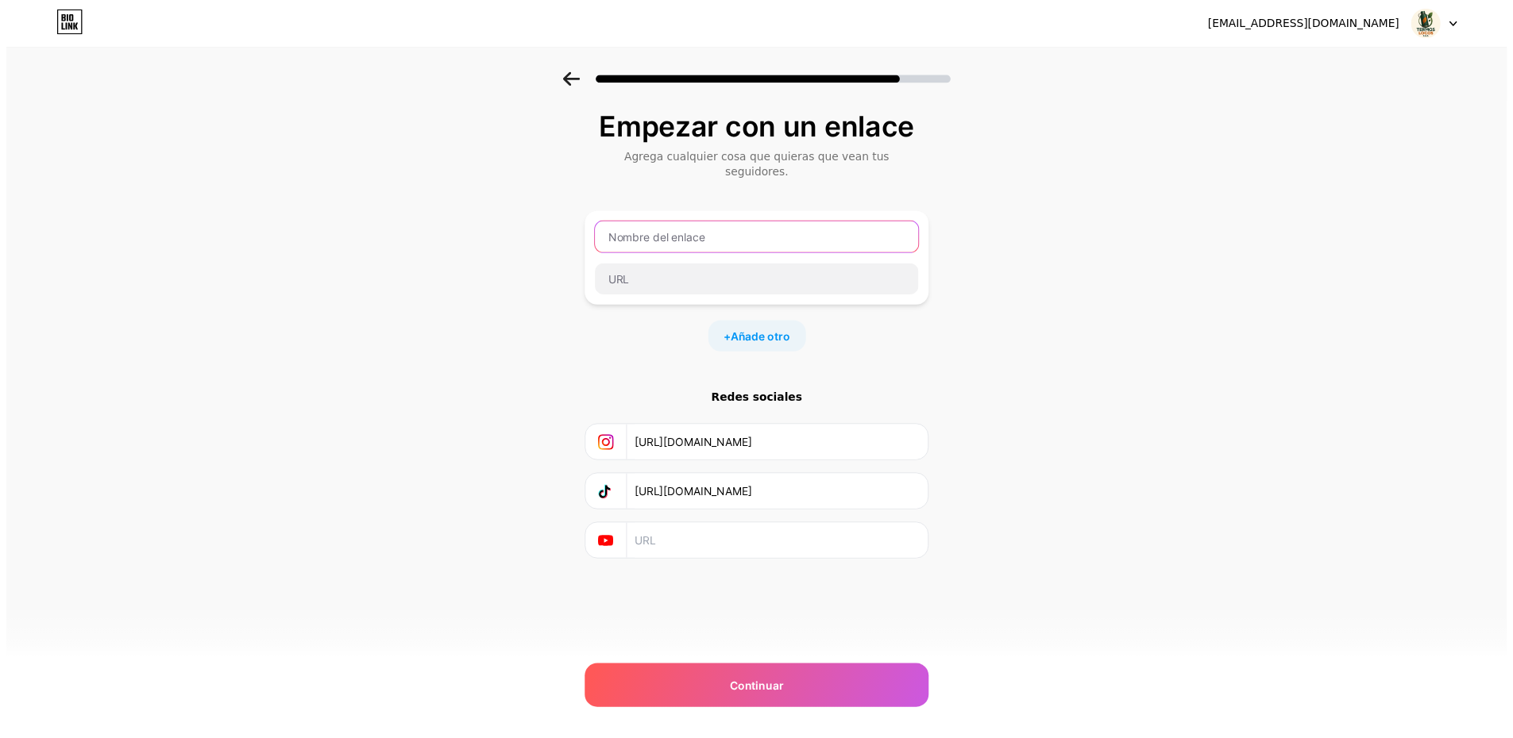
scroll to position [0, 0]
click at [771, 225] on input "text" at bounding box center [762, 241] width 329 height 32
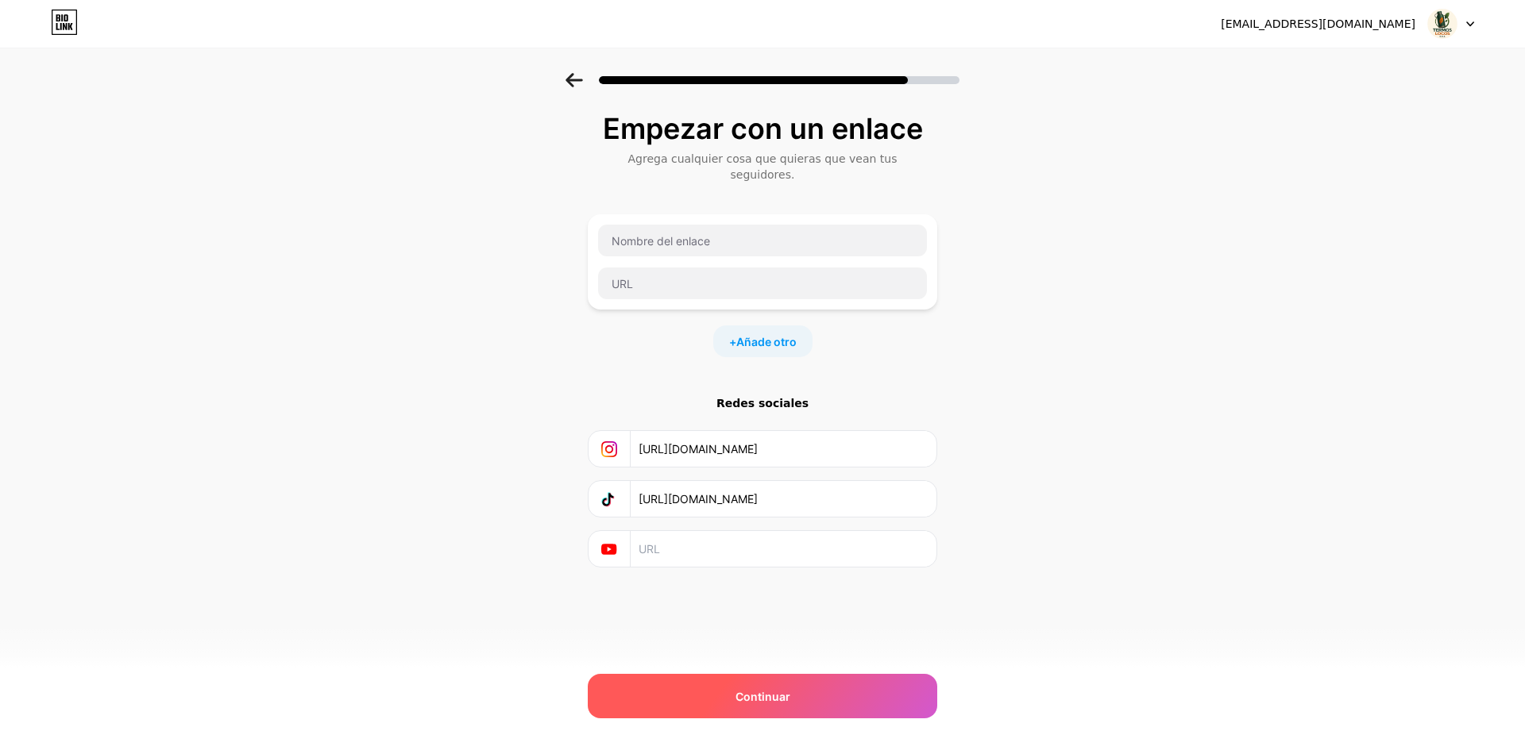
click at [838, 684] on div "Continuar" at bounding box center [762, 696] width 349 height 44
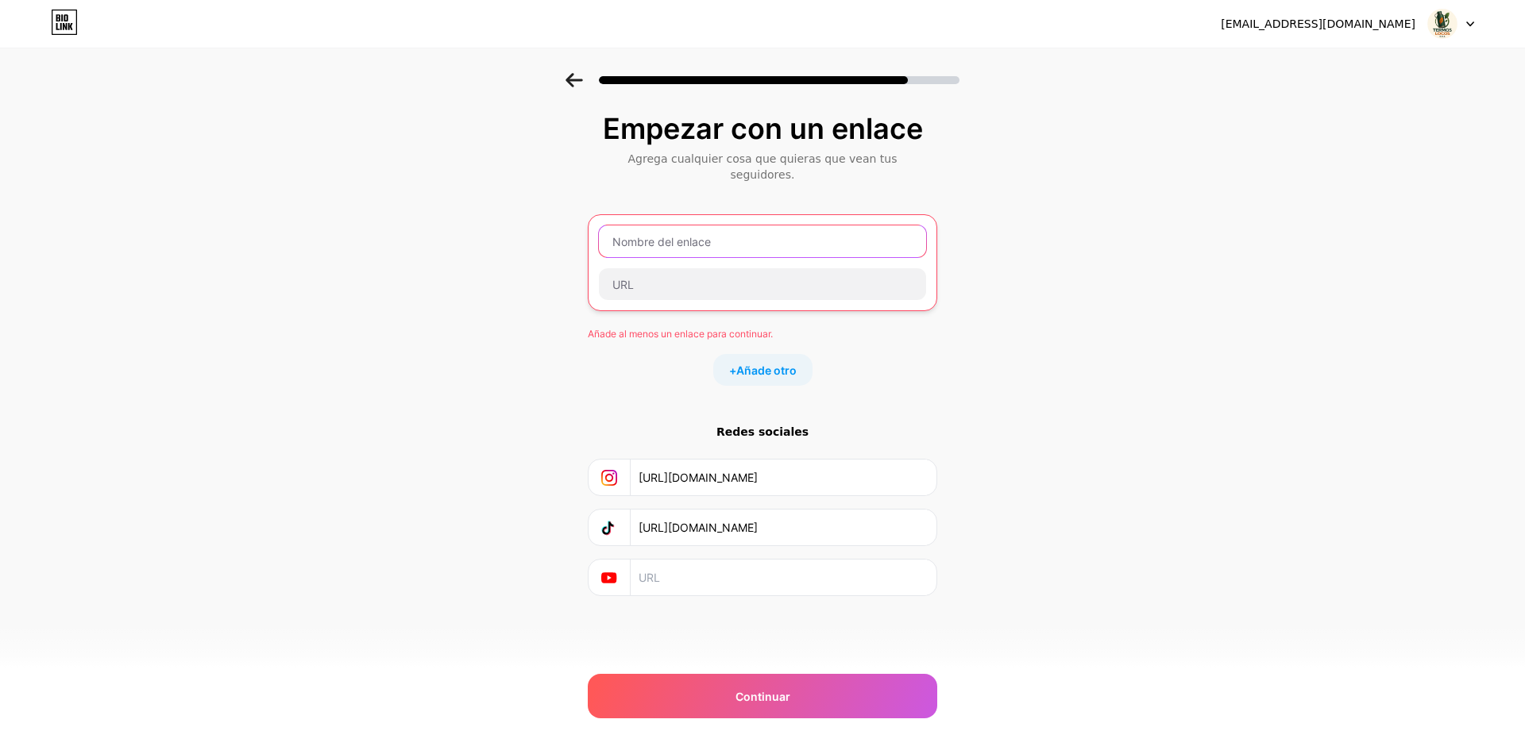
click at [740, 226] on input "text" at bounding box center [762, 242] width 327 height 32
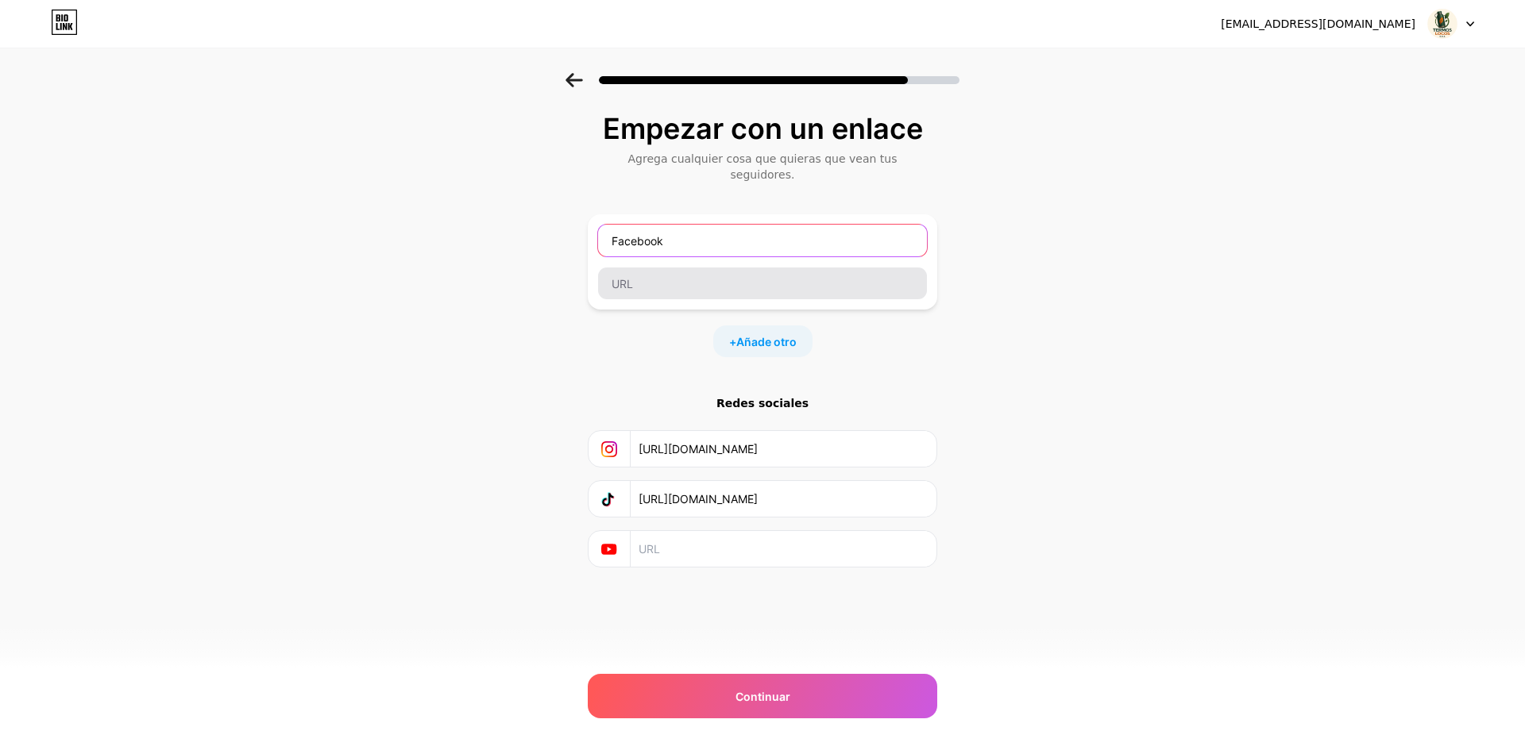
type input "Facebook"
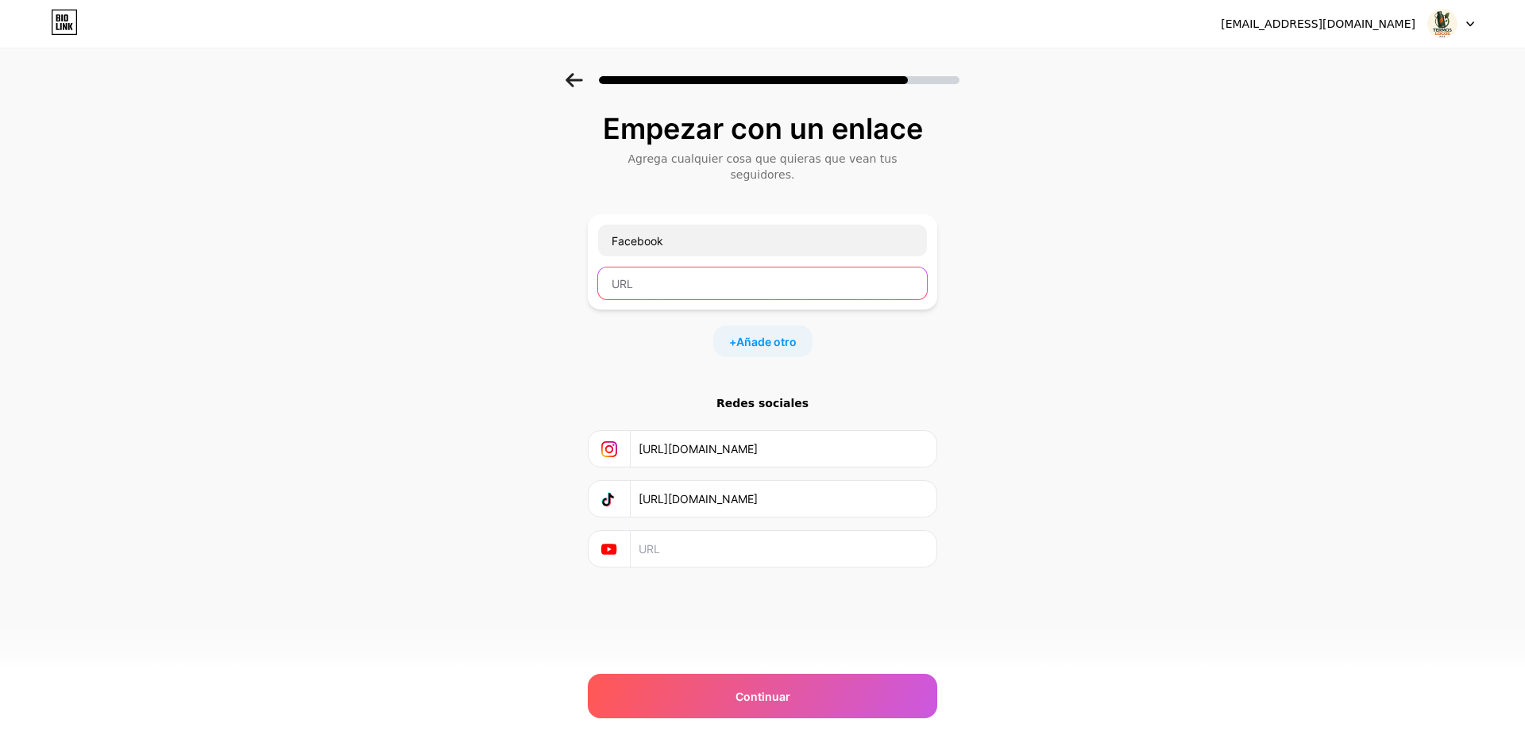
click at [869, 268] on input "text" at bounding box center [762, 284] width 329 height 32
paste input "https://www.facebook.com/share/16ovBAVTTf/"
type input "https://www.facebook.com/share/16ovBAVTTf/"
click at [763, 335] on font "Añade otro" at bounding box center [766, 341] width 60 height 13
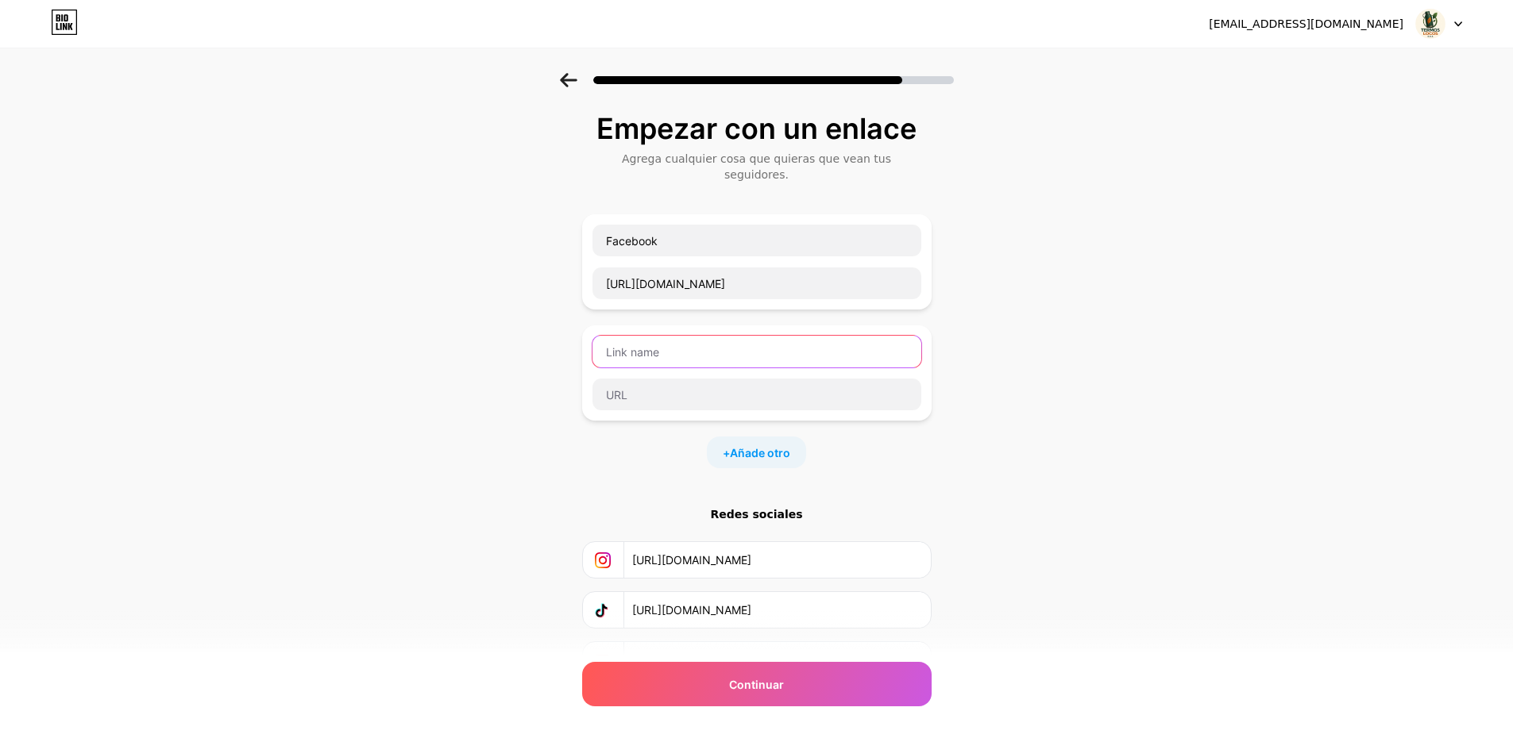
click at [742, 336] on input "text" at bounding box center [756, 352] width 329 height 32
type input "X"
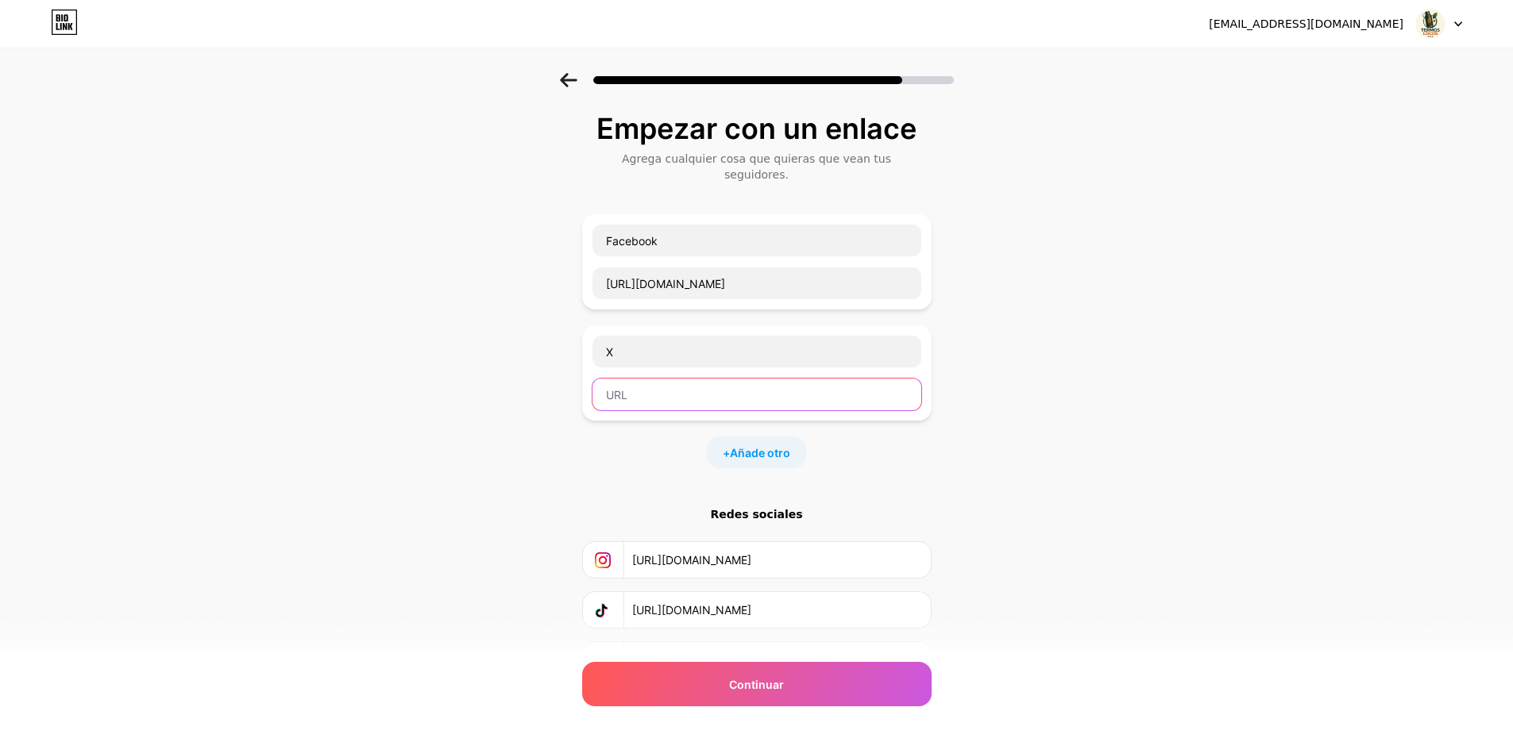
click at [782, 379] on input "text" at bounding box center [756, 395] width 329 height 32
paste input "https://share.google/S8FXtOyimX8I2yyoY"
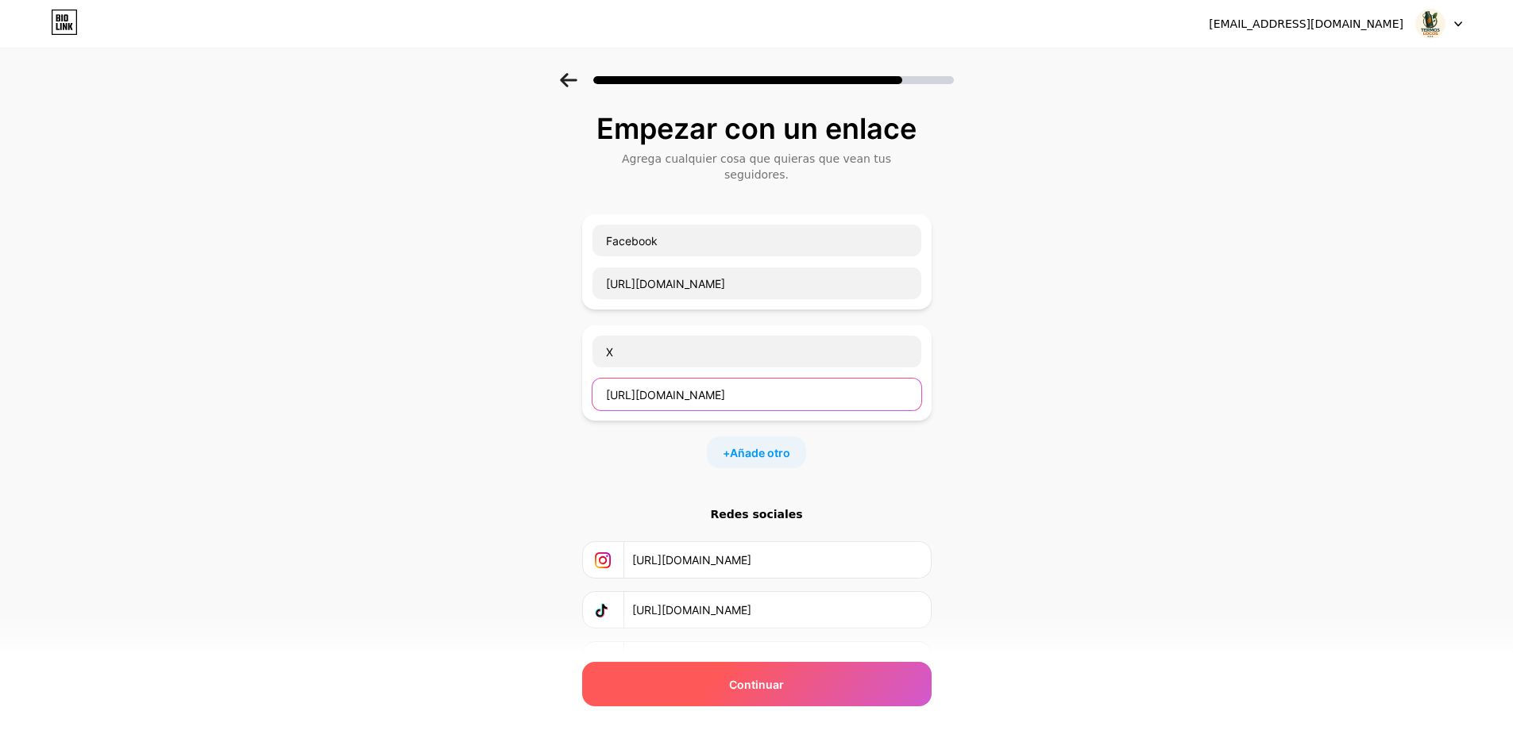
type input "https://share.google/S8FXtOyimX8I2yyoY"
click at [892, 682] on div "Continuar" at bounding box center [756, 684] width 349 height 44
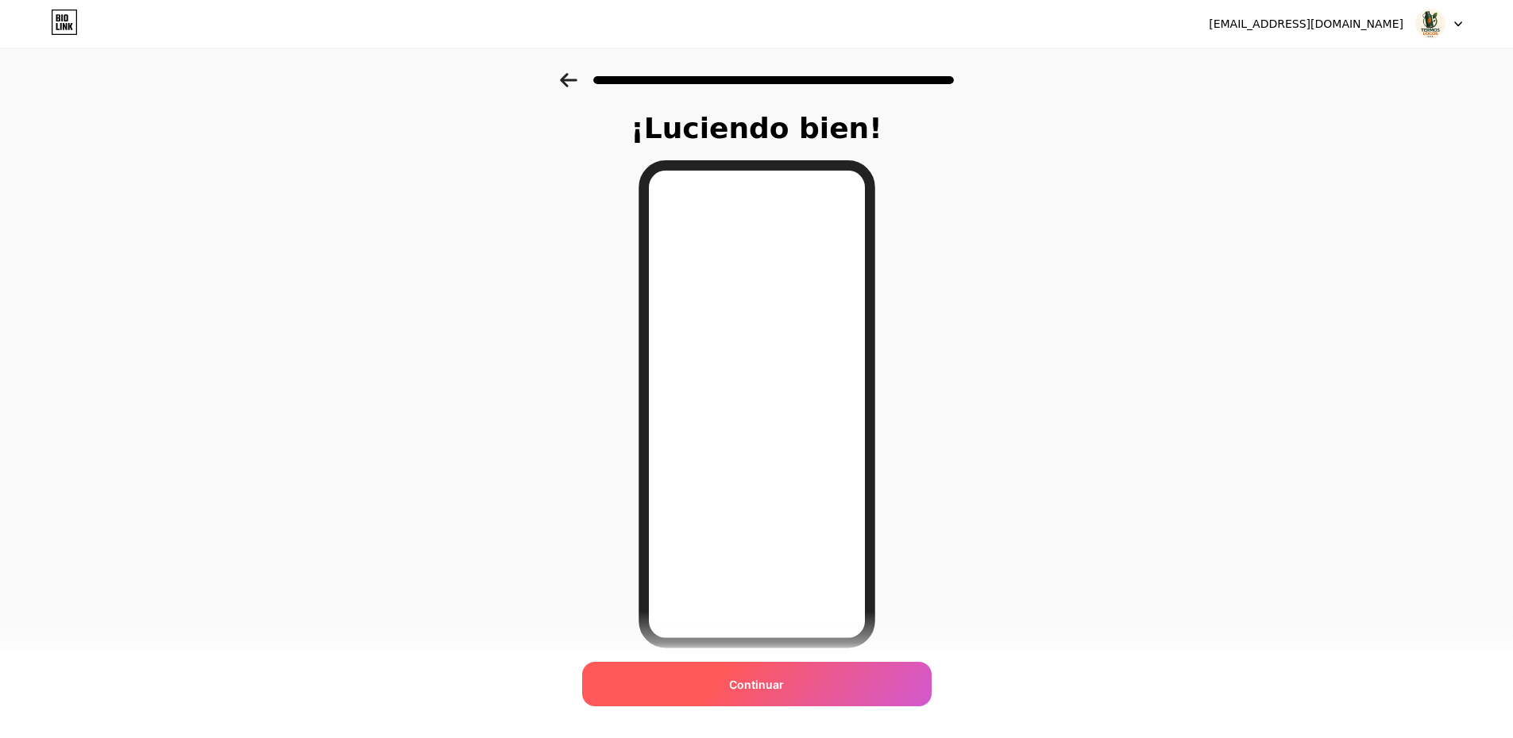
click at [784, 678] on font "Continuar" at bounding box center [756, 684] width 55 height 13
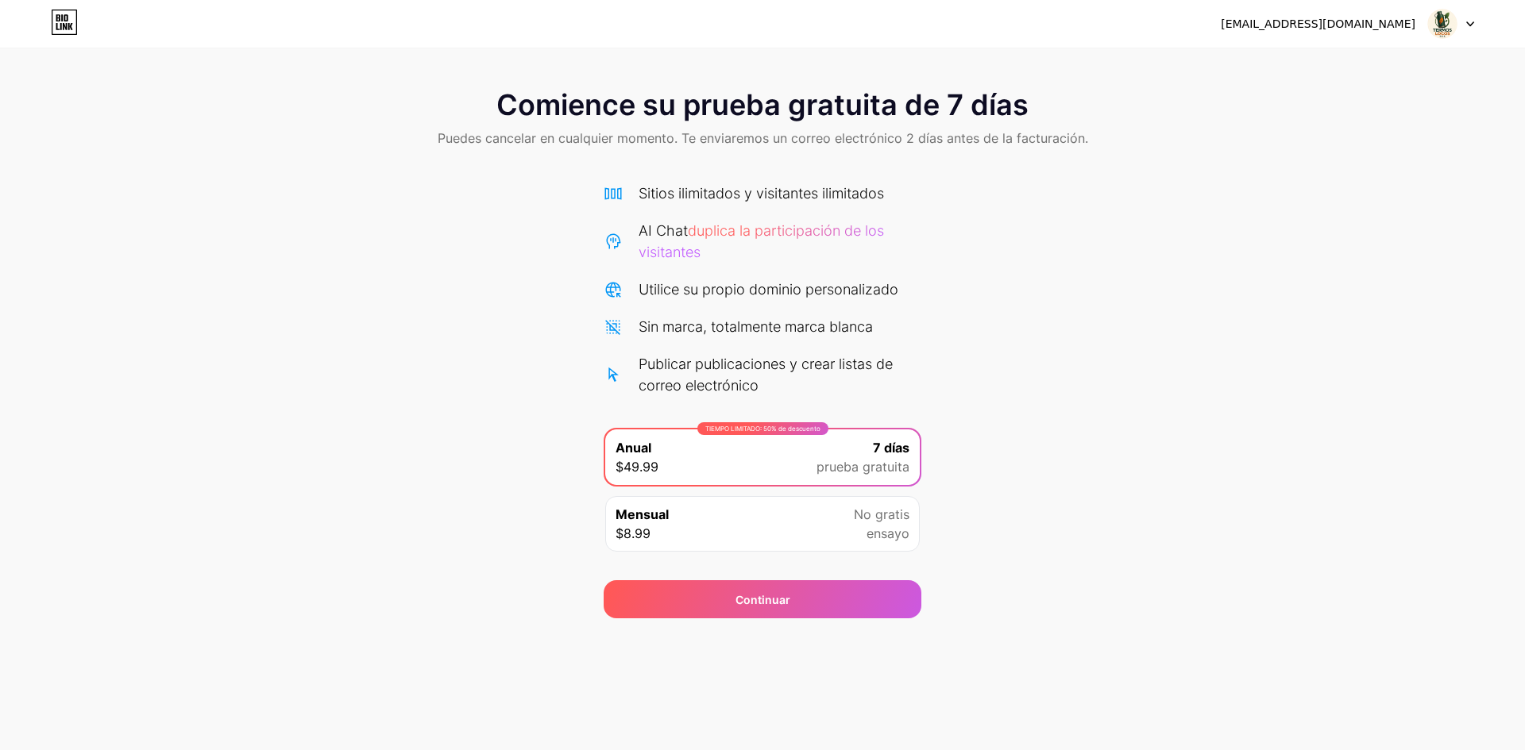
click at [985, 199] on div "Comience su prueba gratuita de 7 días Puedes cancelar en cualquier momento. Te …" at bounding box center [762, 346] width 1525 height 546
click at [840, 567] on div "Continuar" at bounding box center [762, 589] width 318 height 57
click at [842, 594] on div "Continuar" at bounding box center [762, 599] width 318 height 38
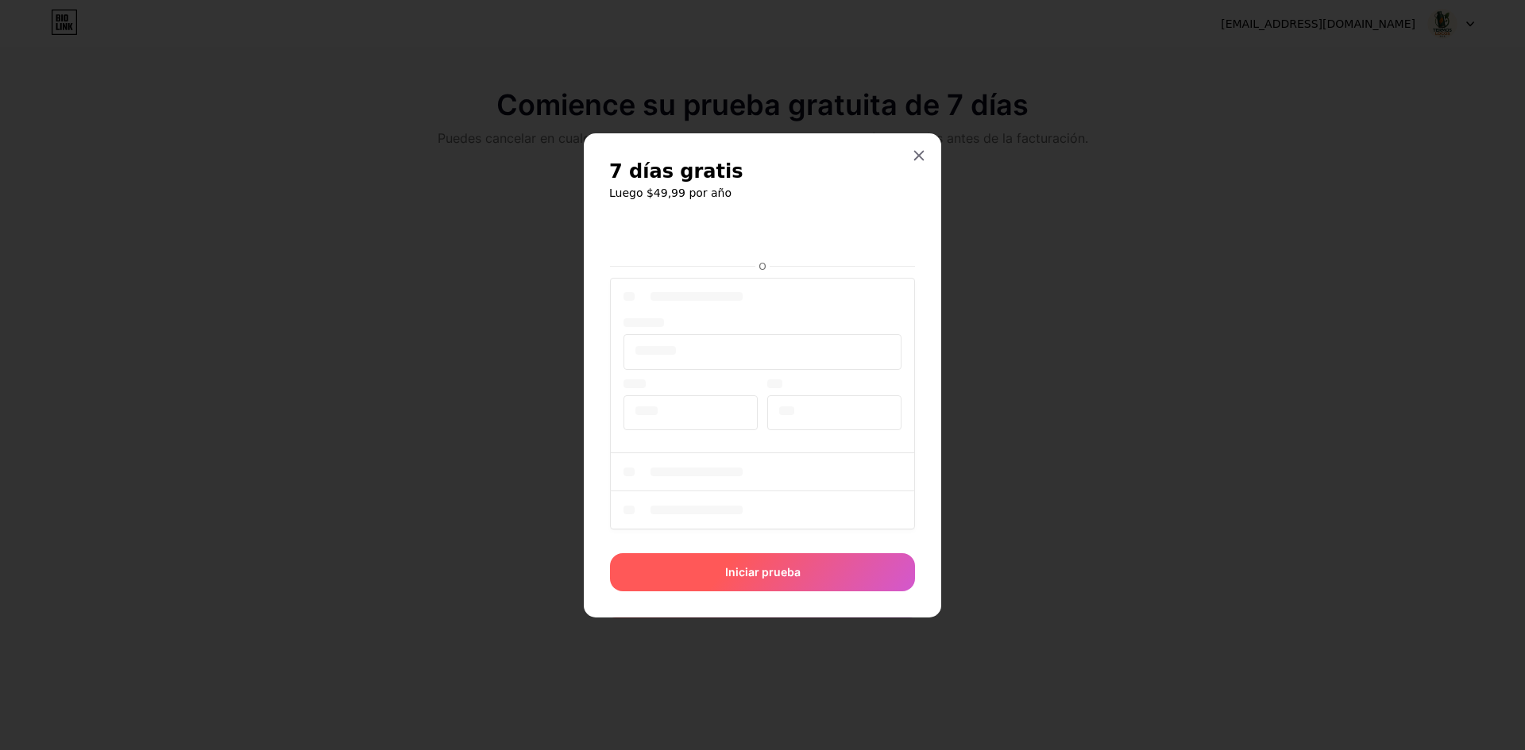
click at [829, 576] on div "Iniciar prueba" at bounding box center [762, 572] width 305 height 38
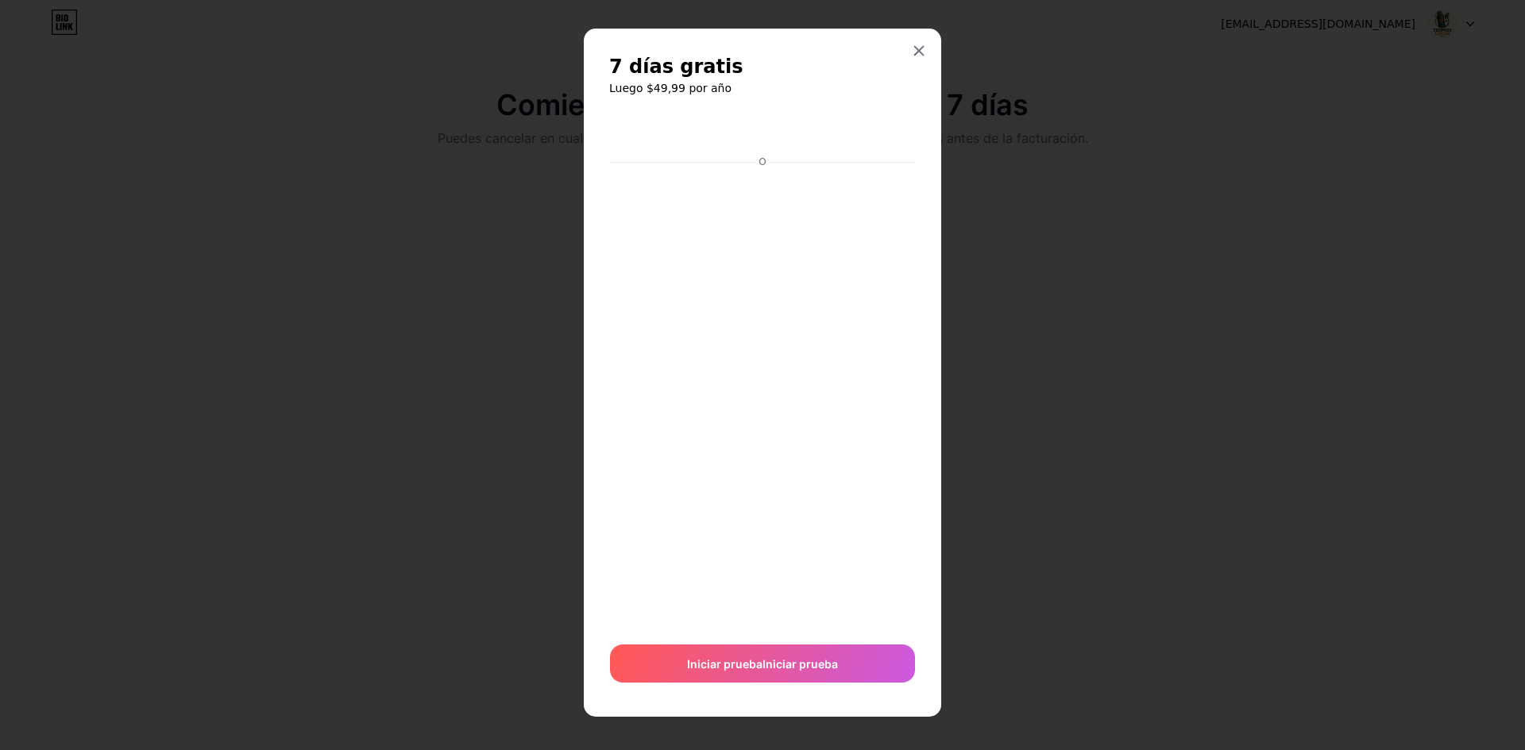
scroll to position [8, 0]
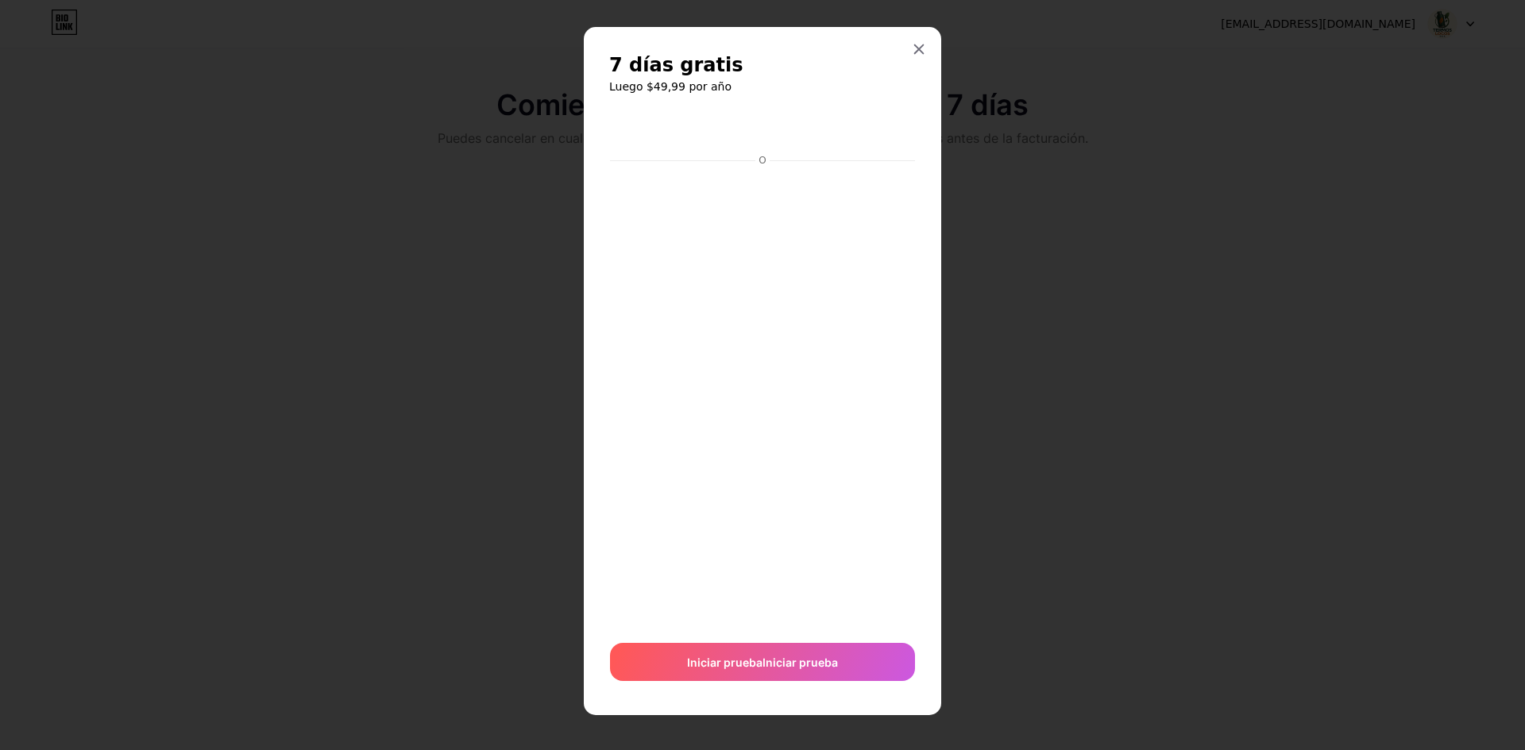
click at [907, 38] on div at bounding box center [918, 49] width 29 height 29
